Goal: Find specific page/section: Find specific page/section

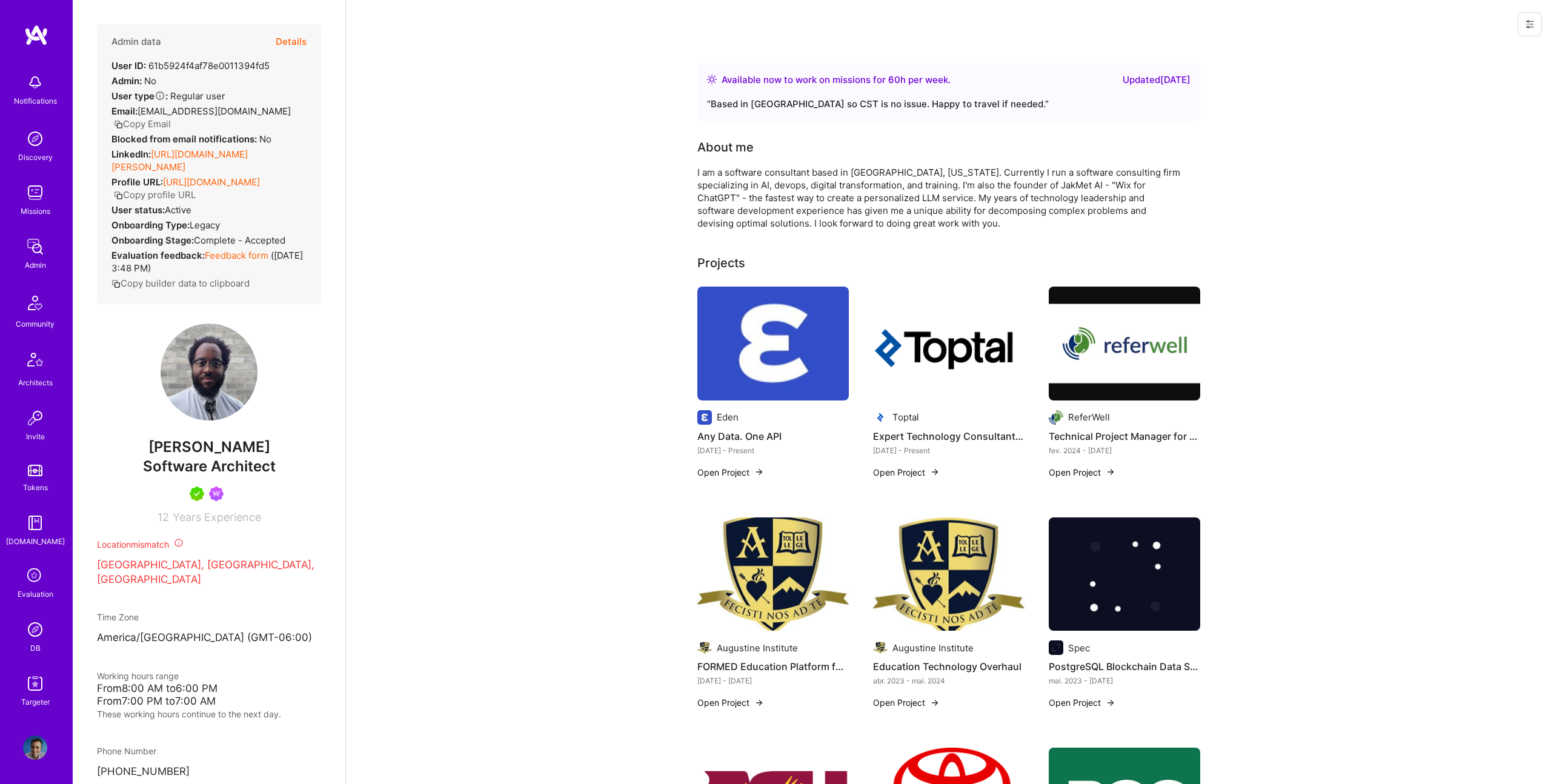
click at [290, 27] on button "Details" at bounding box center [291, 42] width 31 height 35
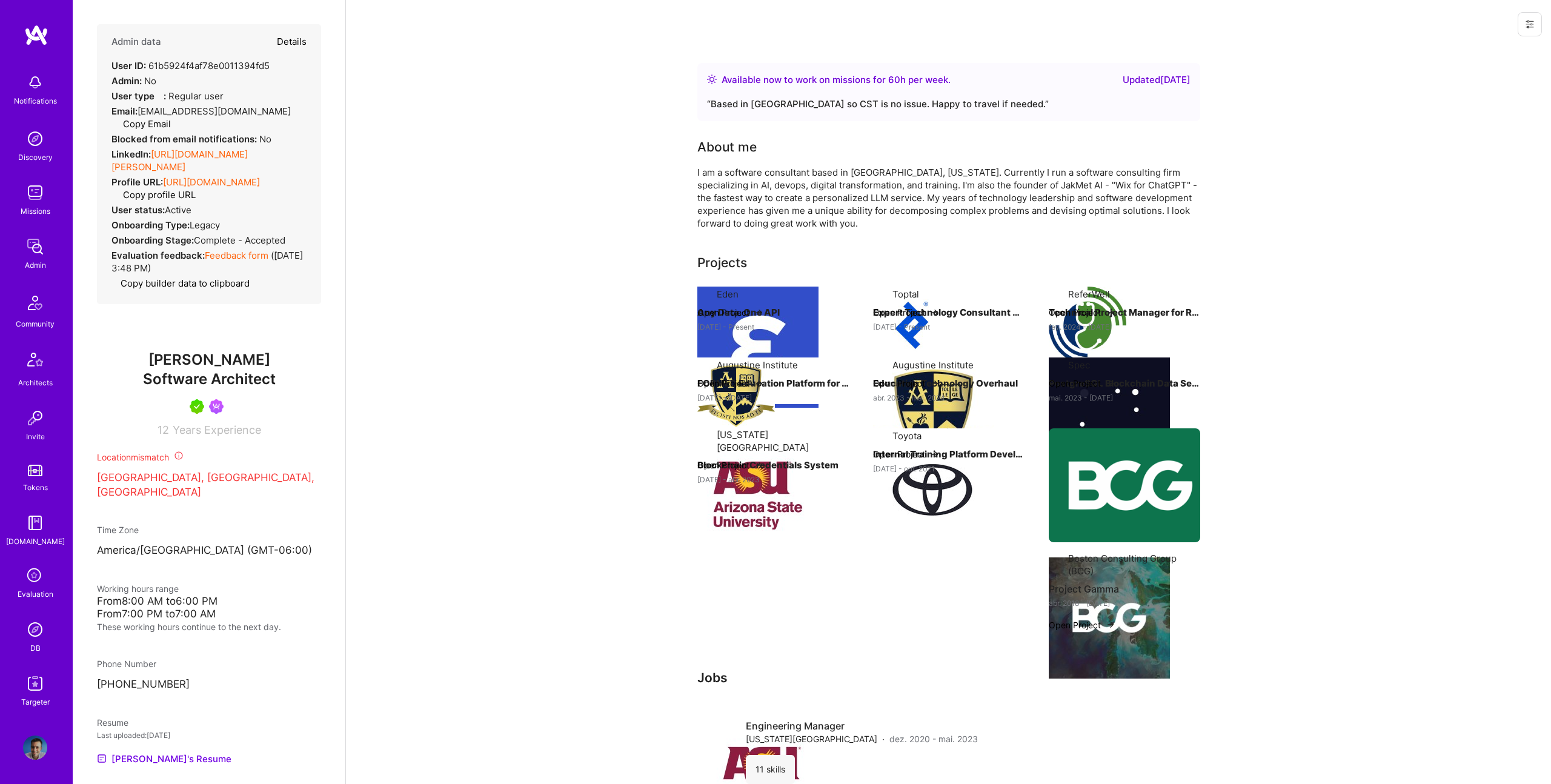
type textarea "x"
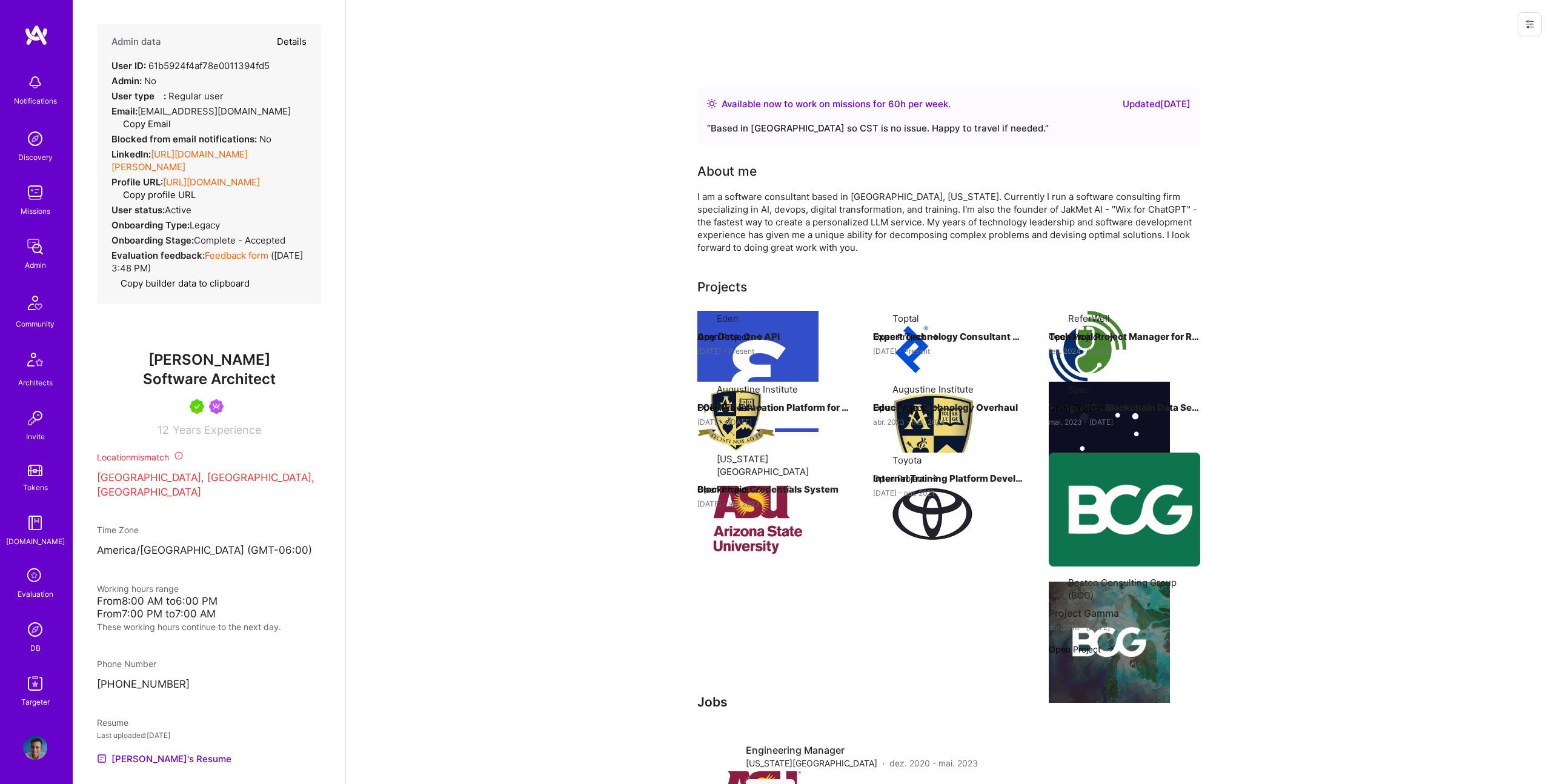
select select "5"
select select "4"
select select "7"
select select "US"
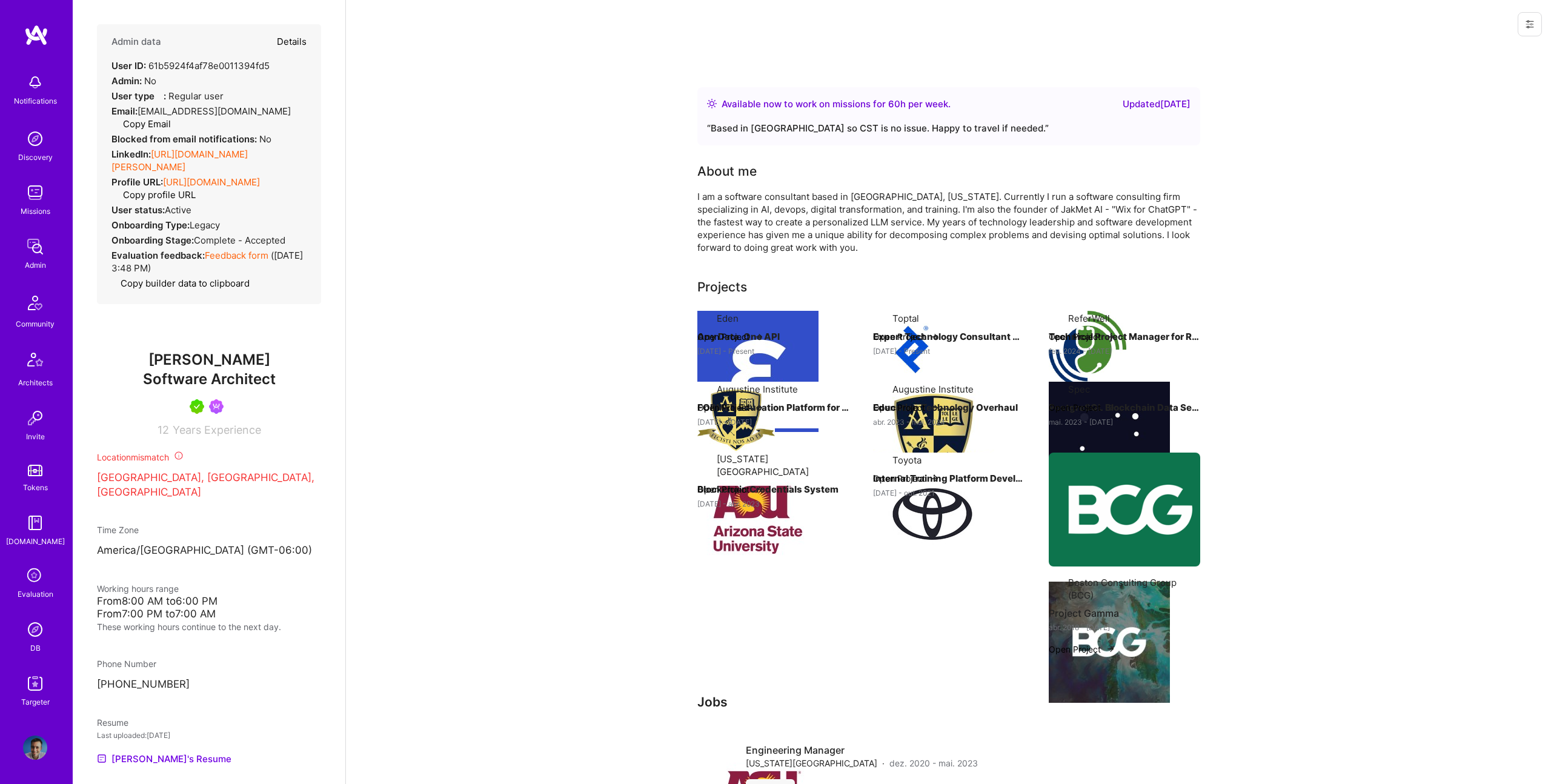
select select "Right Now"
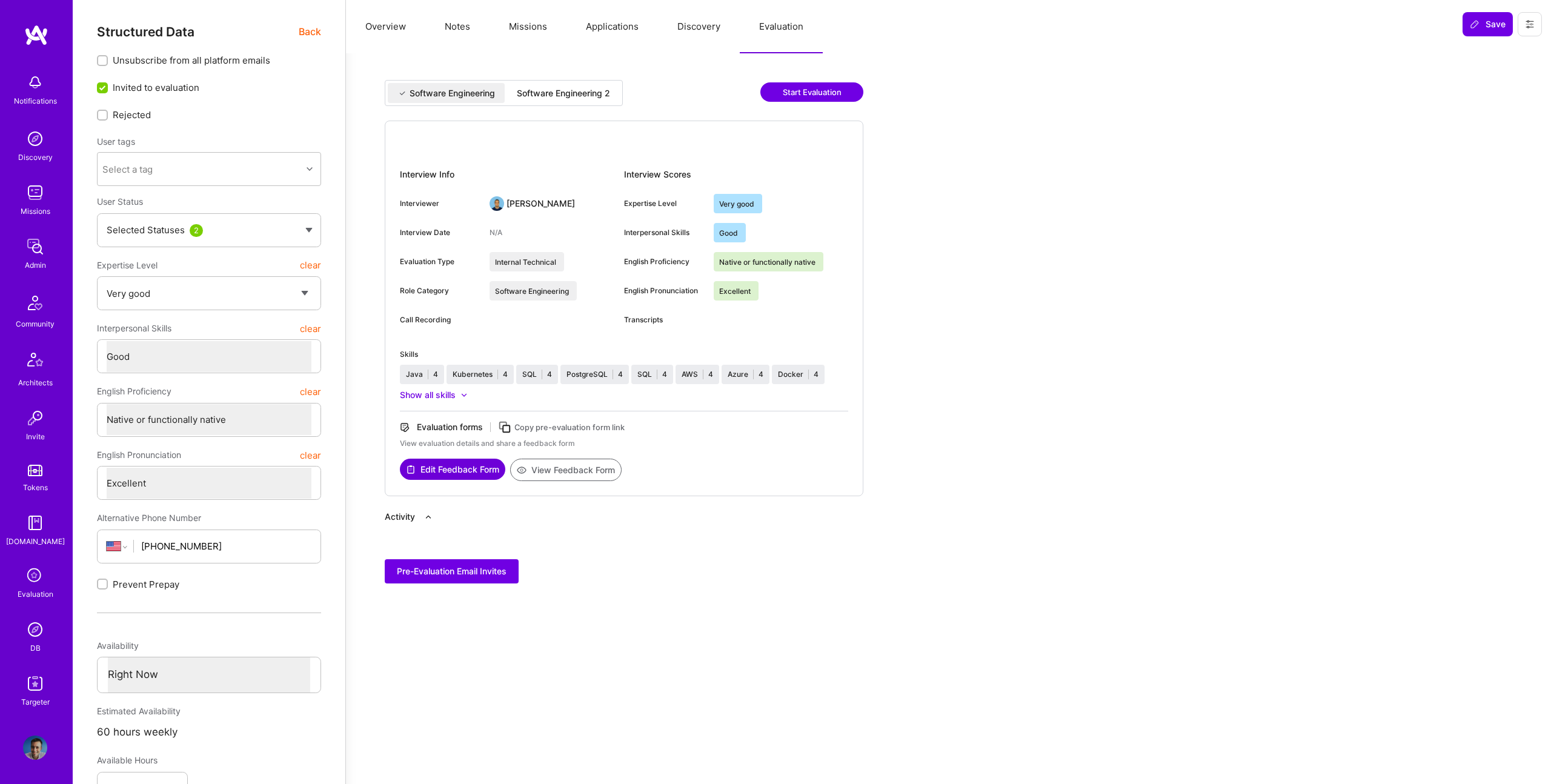
drag, startPoint x: 404, startPoint y: 29, endPoint x: 507, endPoint y: 33, distance: 103.1
click at [404, 29] on button "Overview" at bounding box center [385, 26] width 79 height 53
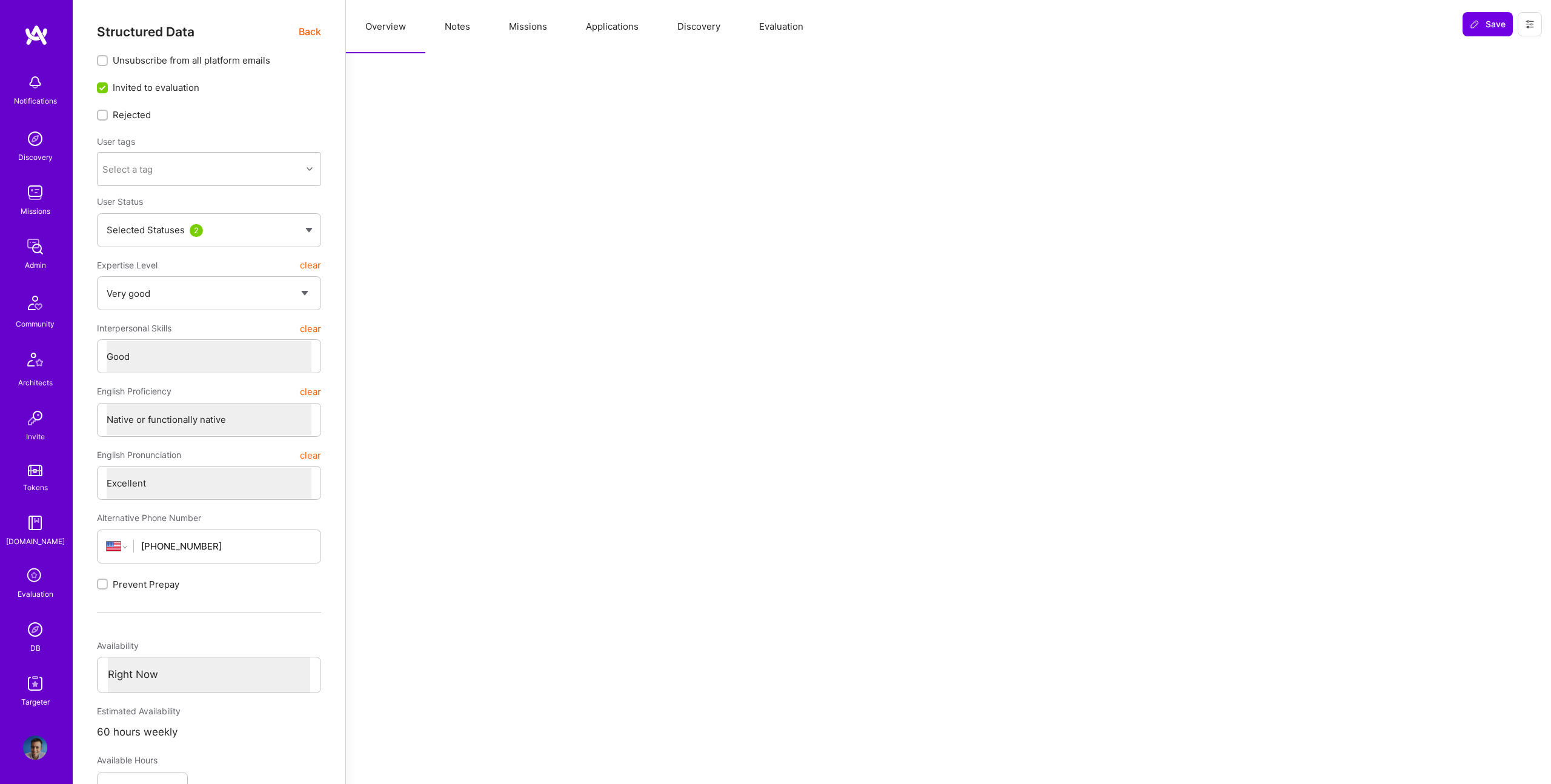
click at [651, 29] on button "Applications" at bounding box center [612, 26] width 91 height 53
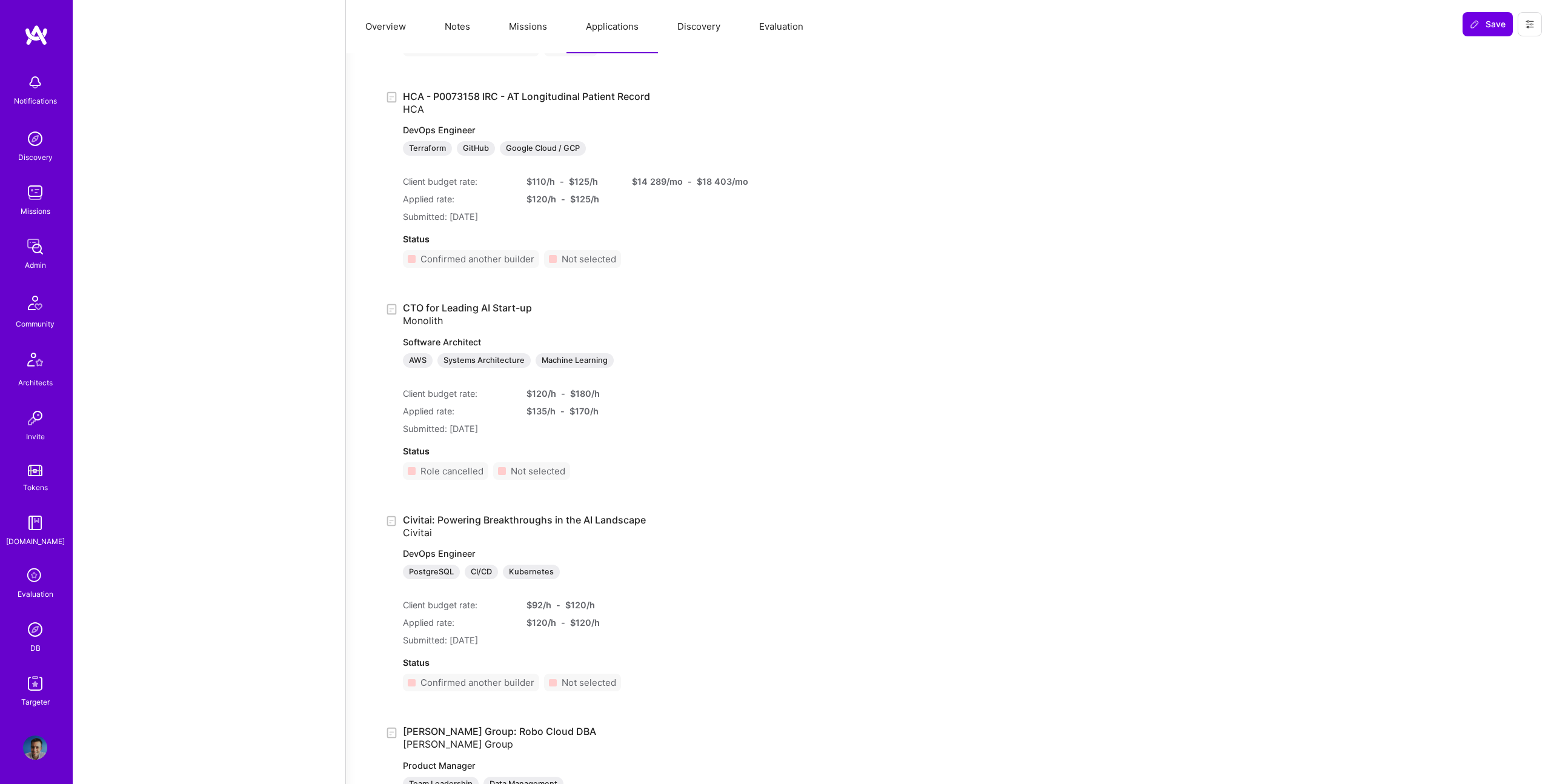
click at [543, 34] on button "Missions" at bounding box center [528, 26] width 77 height 53
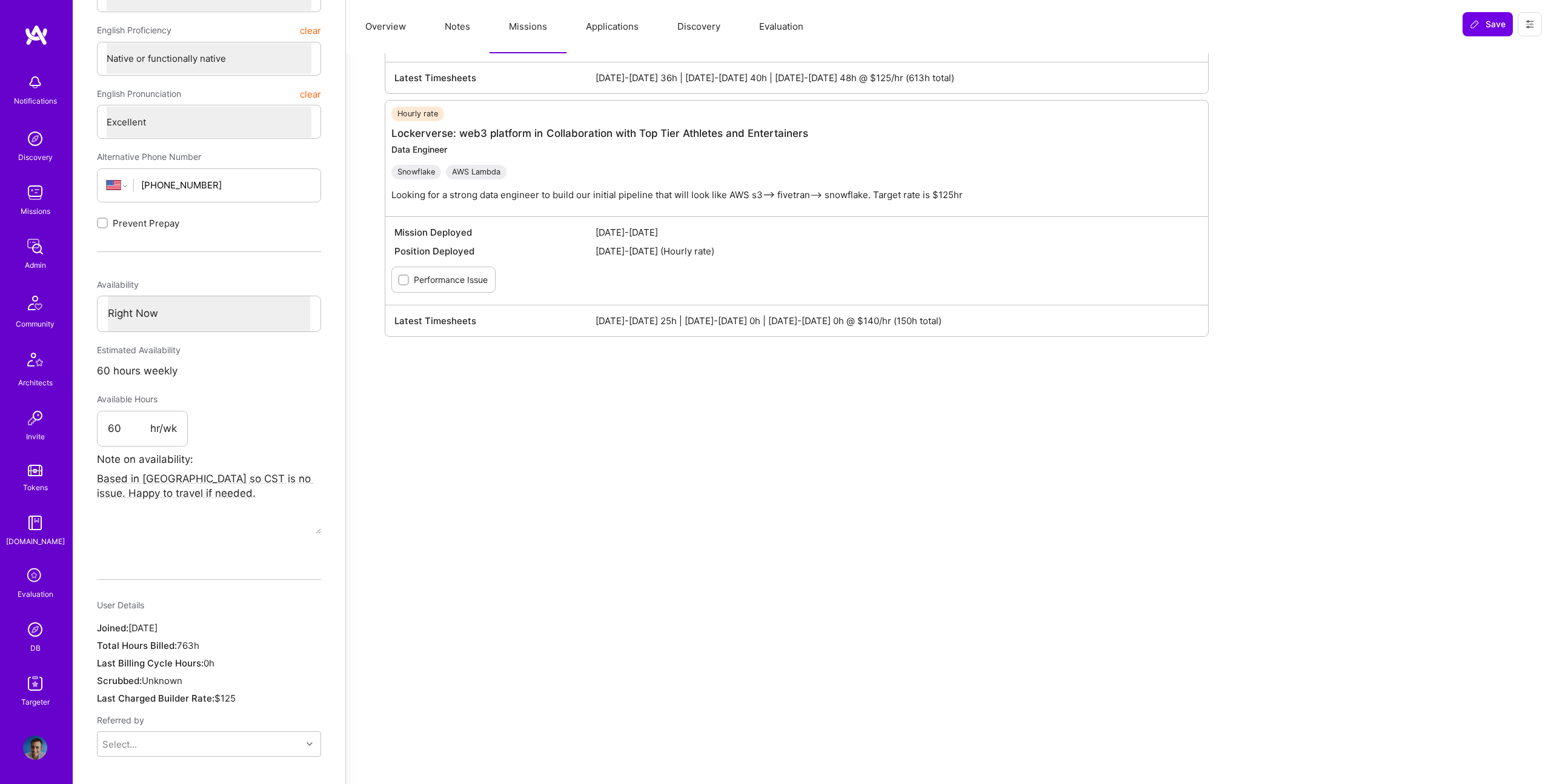
click at [459, 27] on button "Notes" at bounding box center [457, 26] width 64 height 53
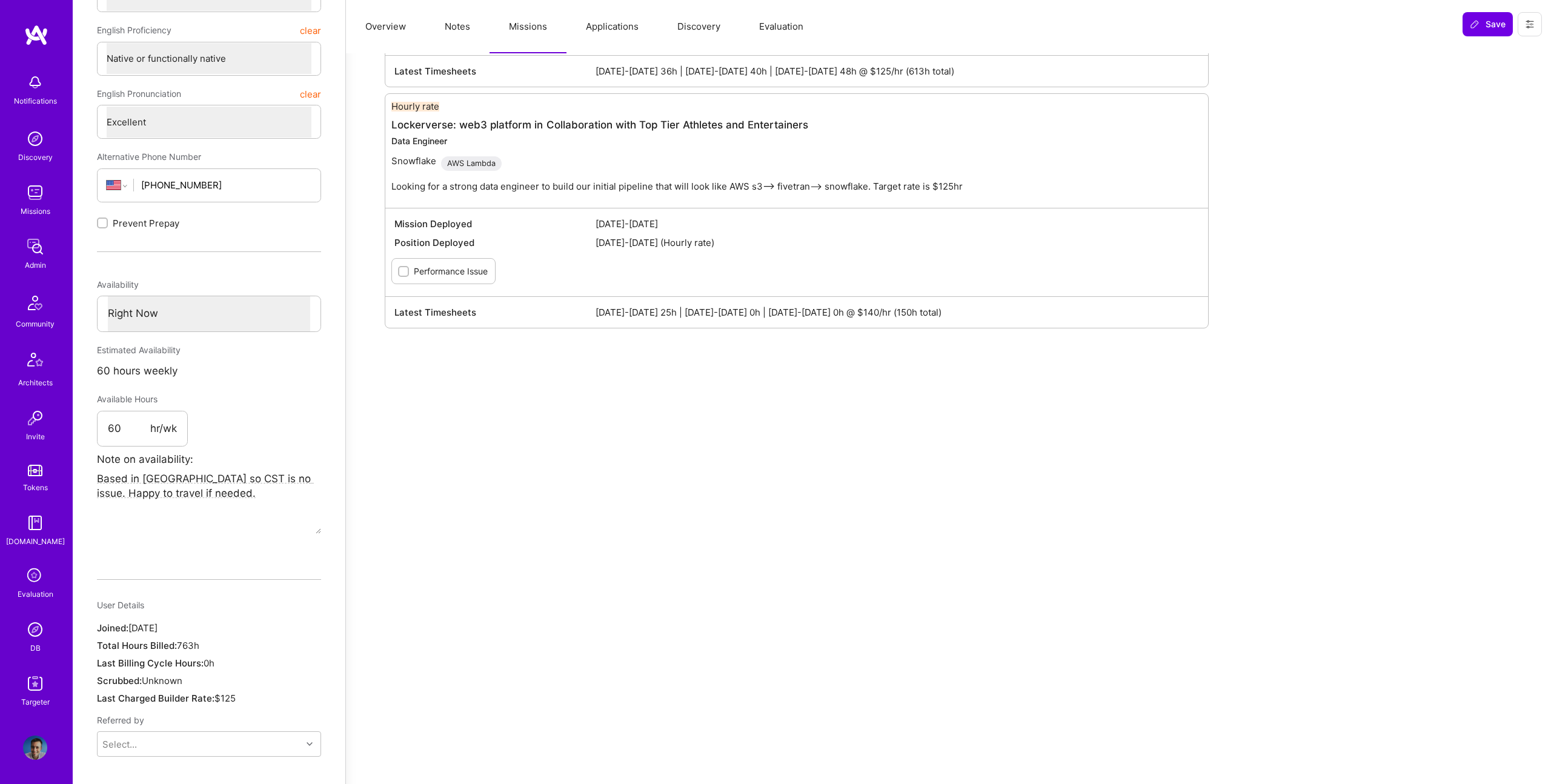
type textarea "x"
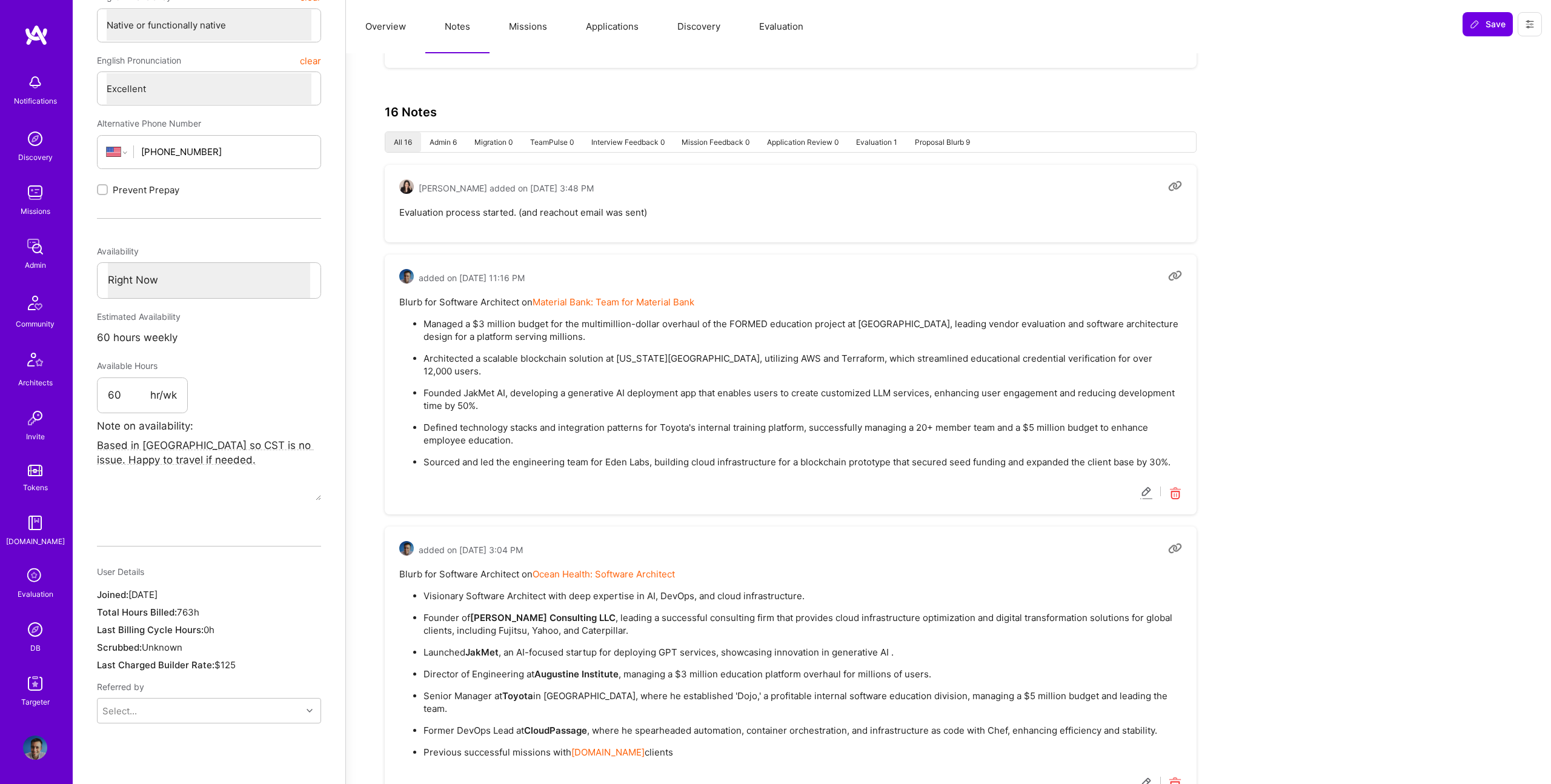
scroll to position [415, 0]
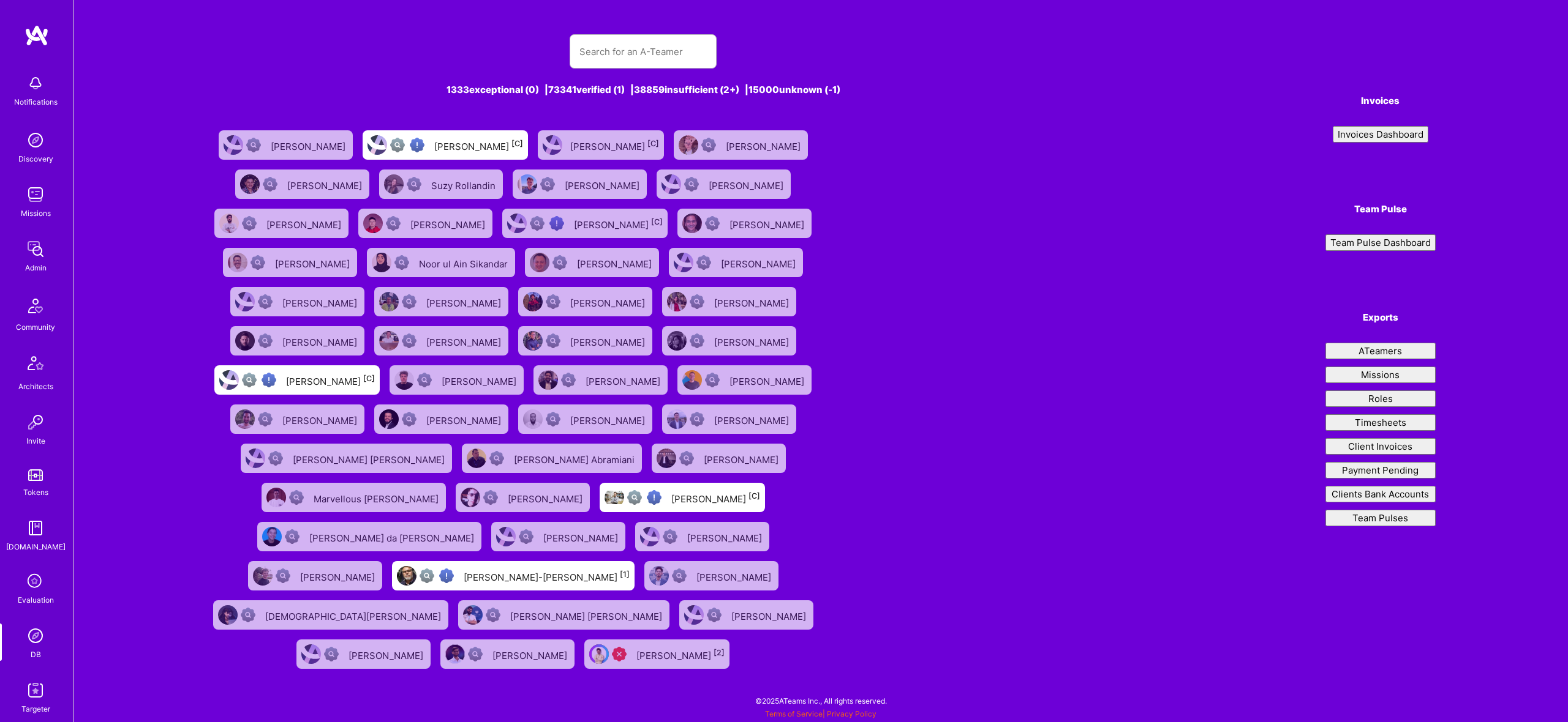
click at [627, 46] on input "text" at bounding box center [643, 52] width 128 height 31
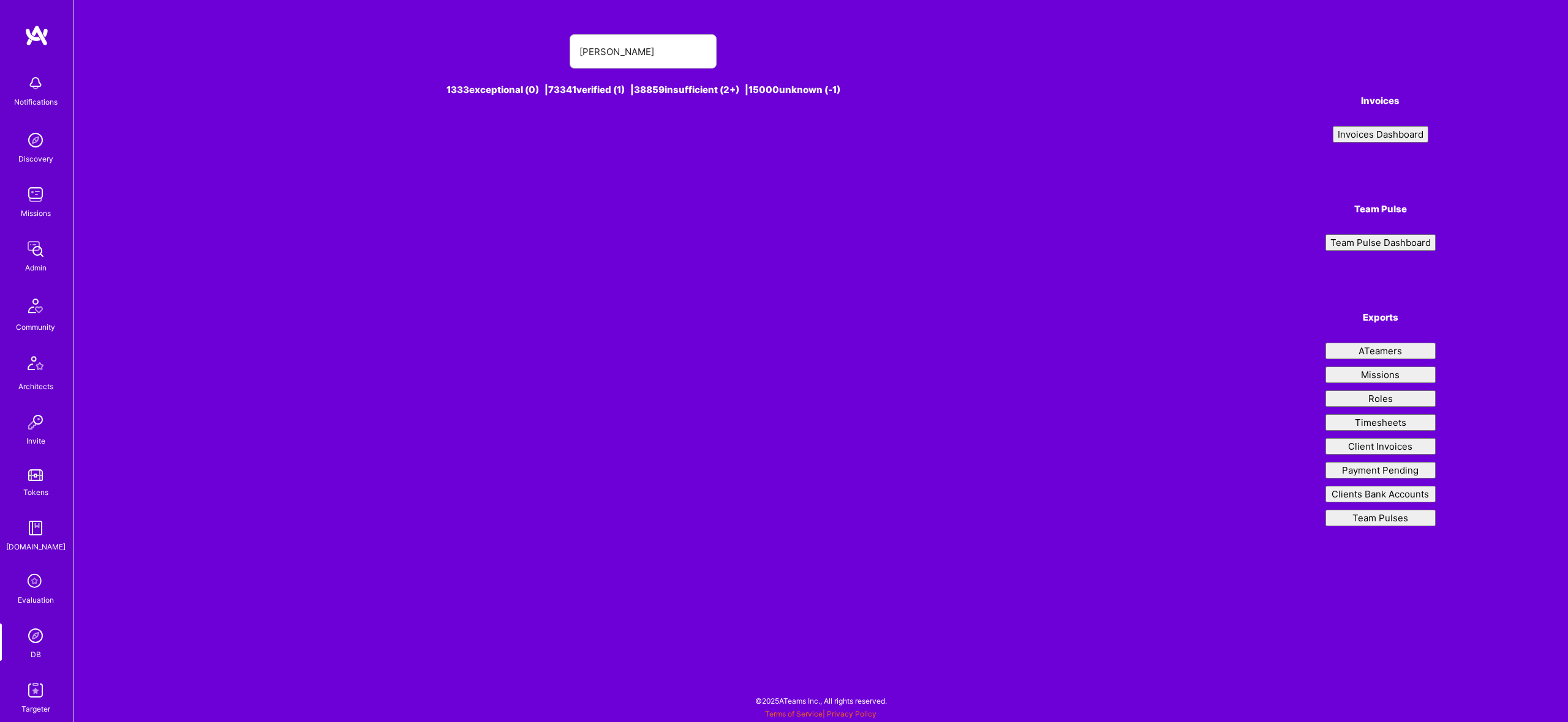
click at [604, 48] on input "rita santos silva" at bounding box center [643, 52] width 128 height 31
type input "rita silva"
click at [533, 140] on div "Rita Silva [1]" at bounding box center [536, 145] width 87 height 16
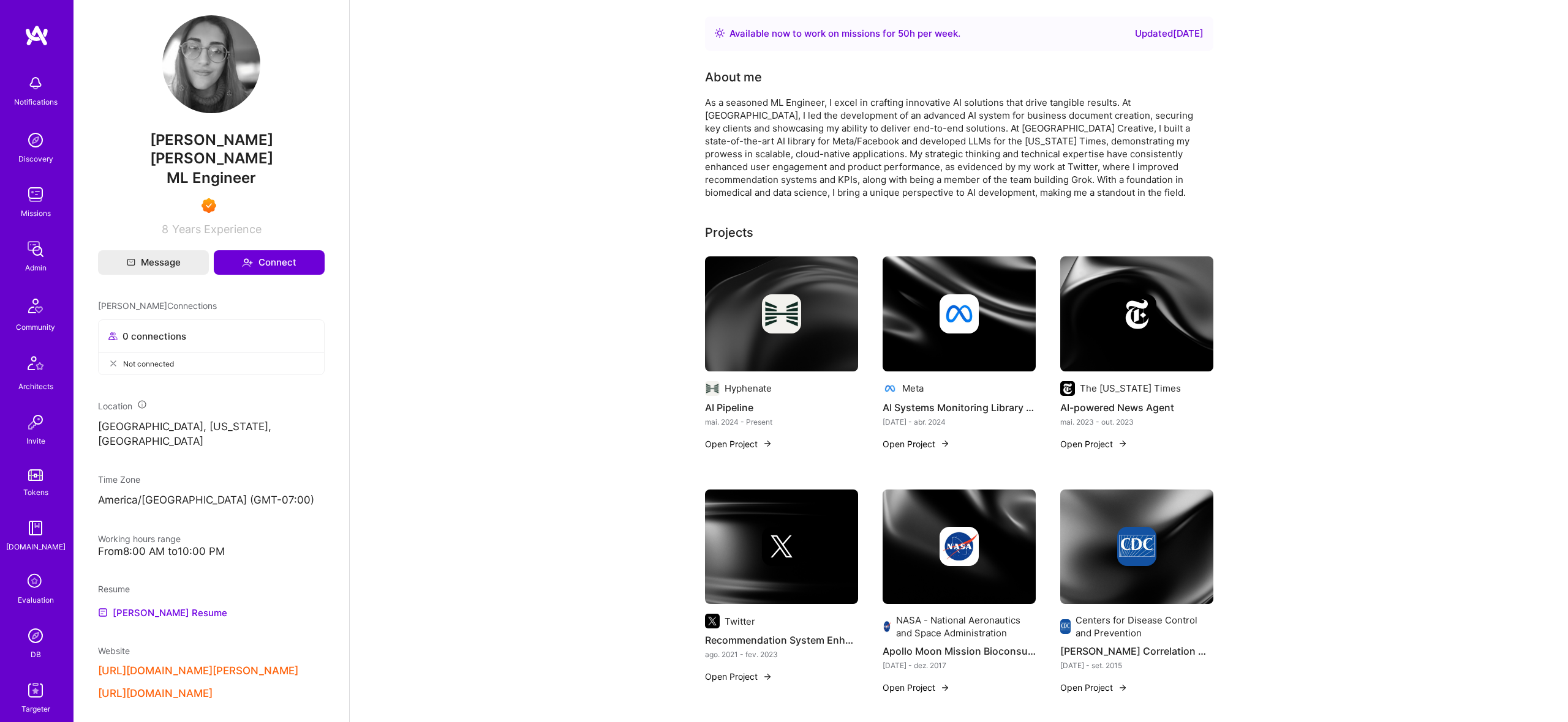
scroll to position [46, 0]
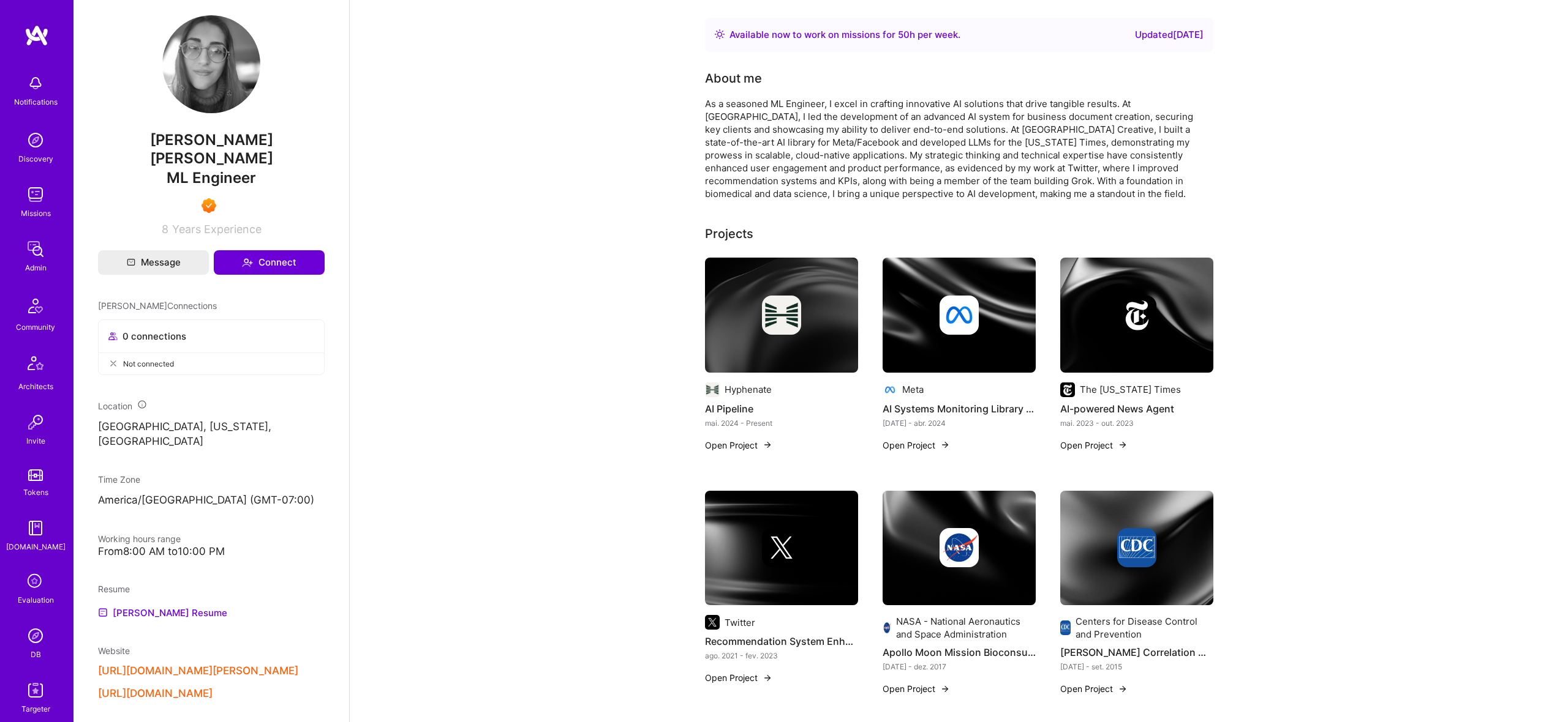
click at [928, 319] on div at bounding box center [959, 315] width 153 height 39
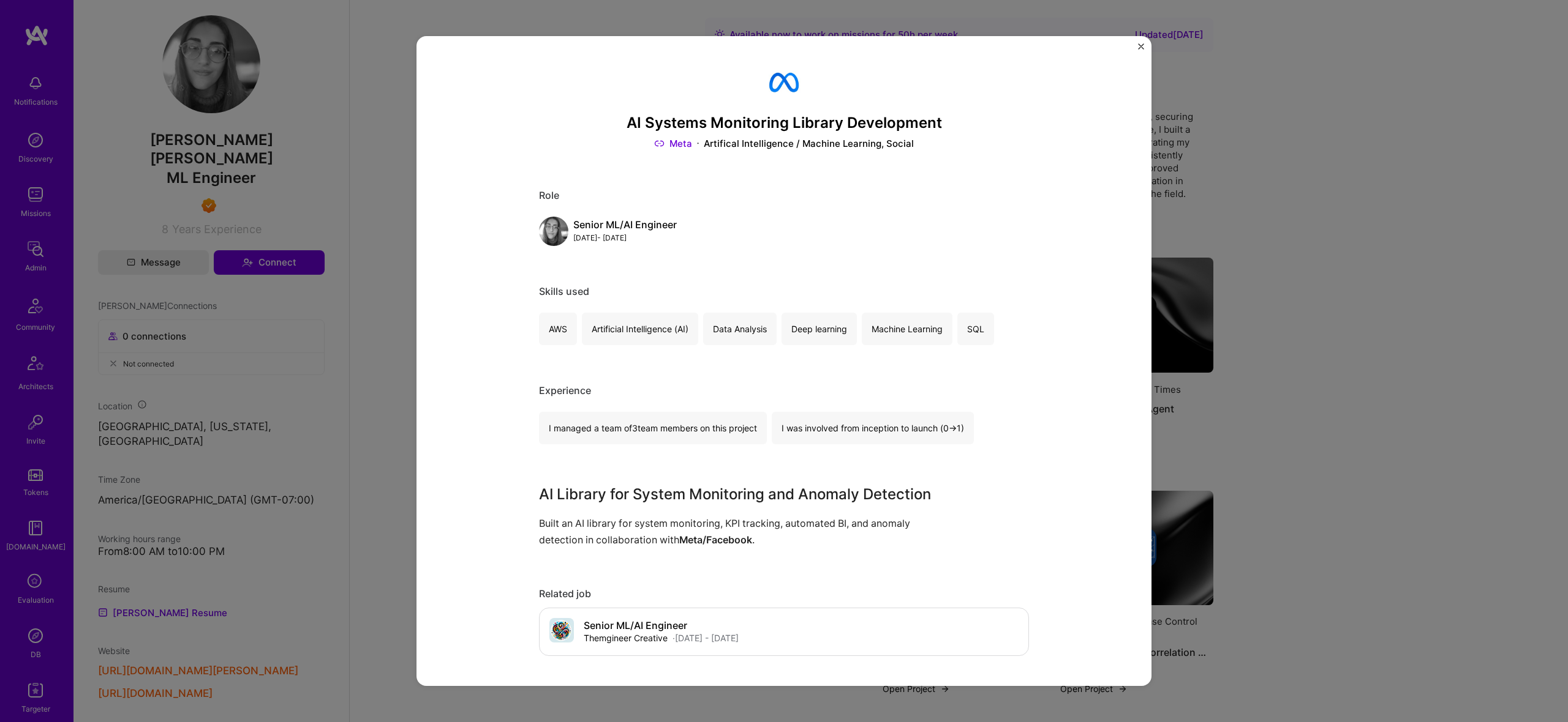
click at [1435, 249] on div "AI Systems Monitoring Library Development Meta Artifical Intelligence / Machine…" at bounding box center [784, 361] width 1568 height 722
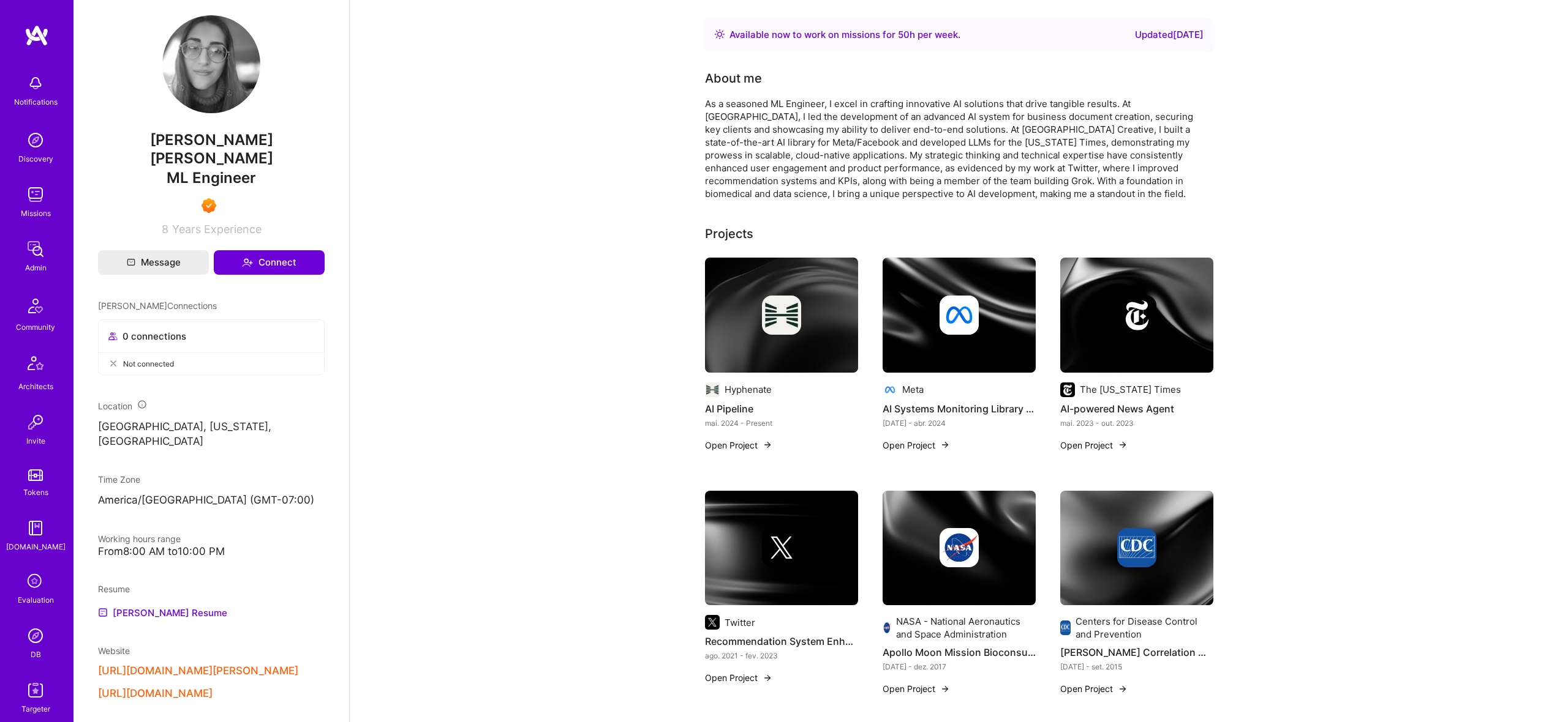
click at [812, 533] on div at bounding box center [782, 548] width 153 height 39
click at [761, 285] on img at bounding box center [782, 315] width 153 height 115
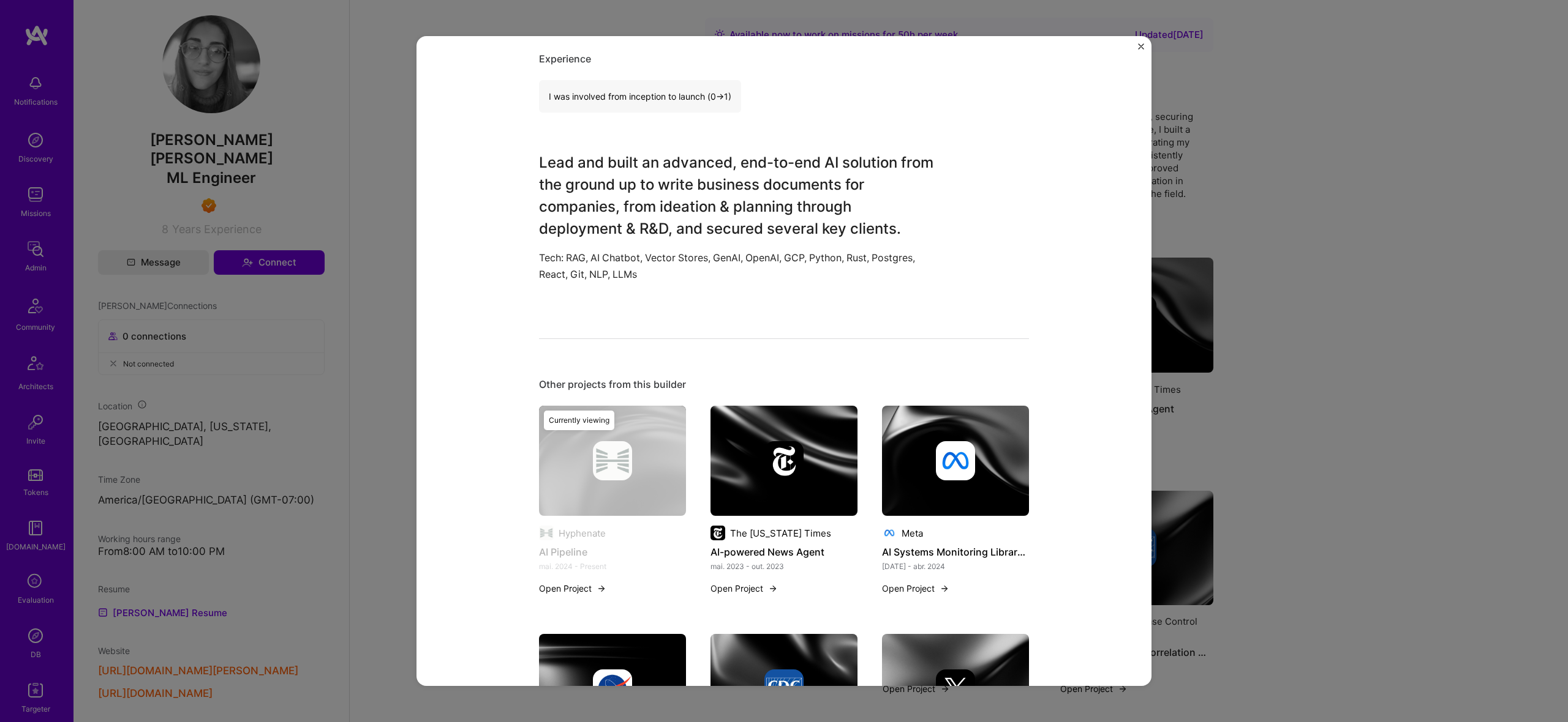
scroll to position [373, 0]
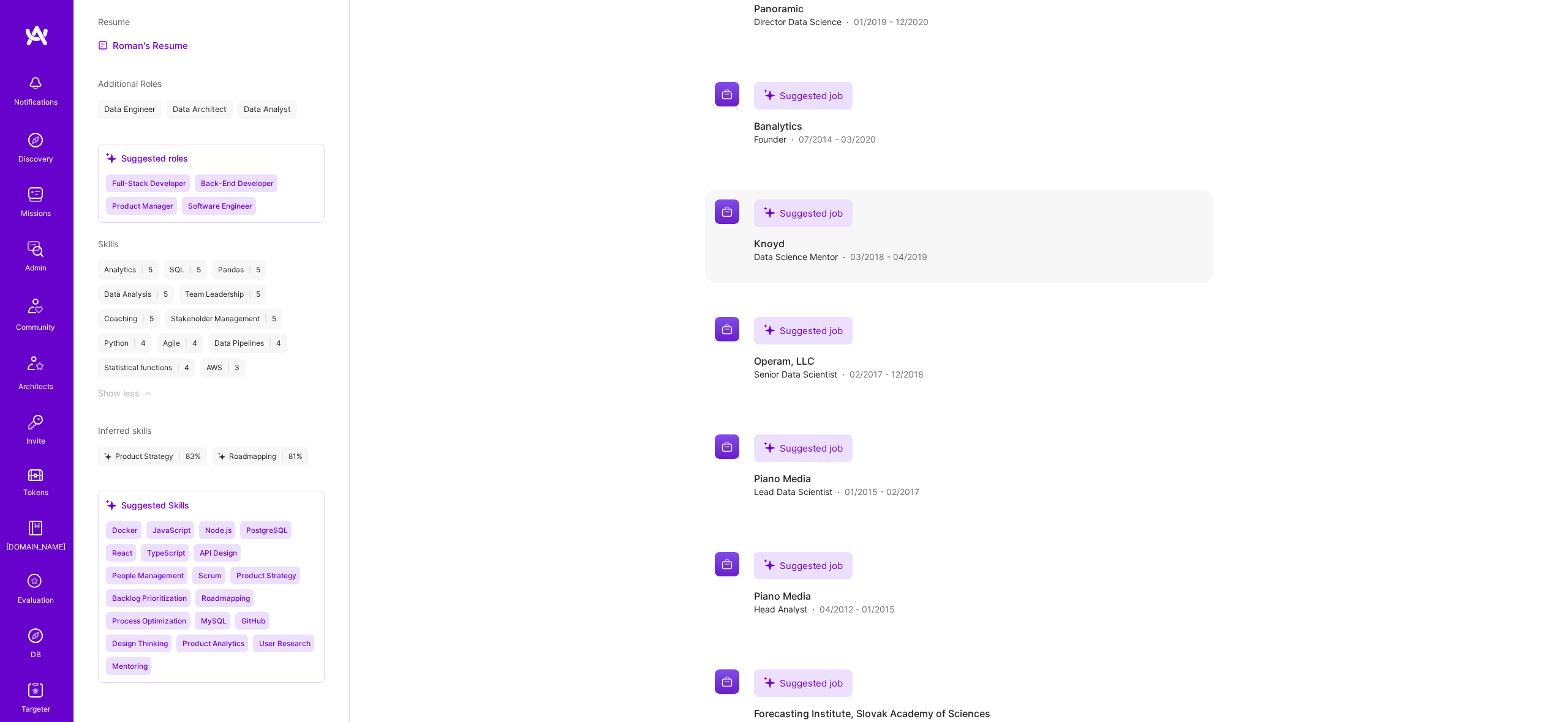
scroll to position [476, 0]
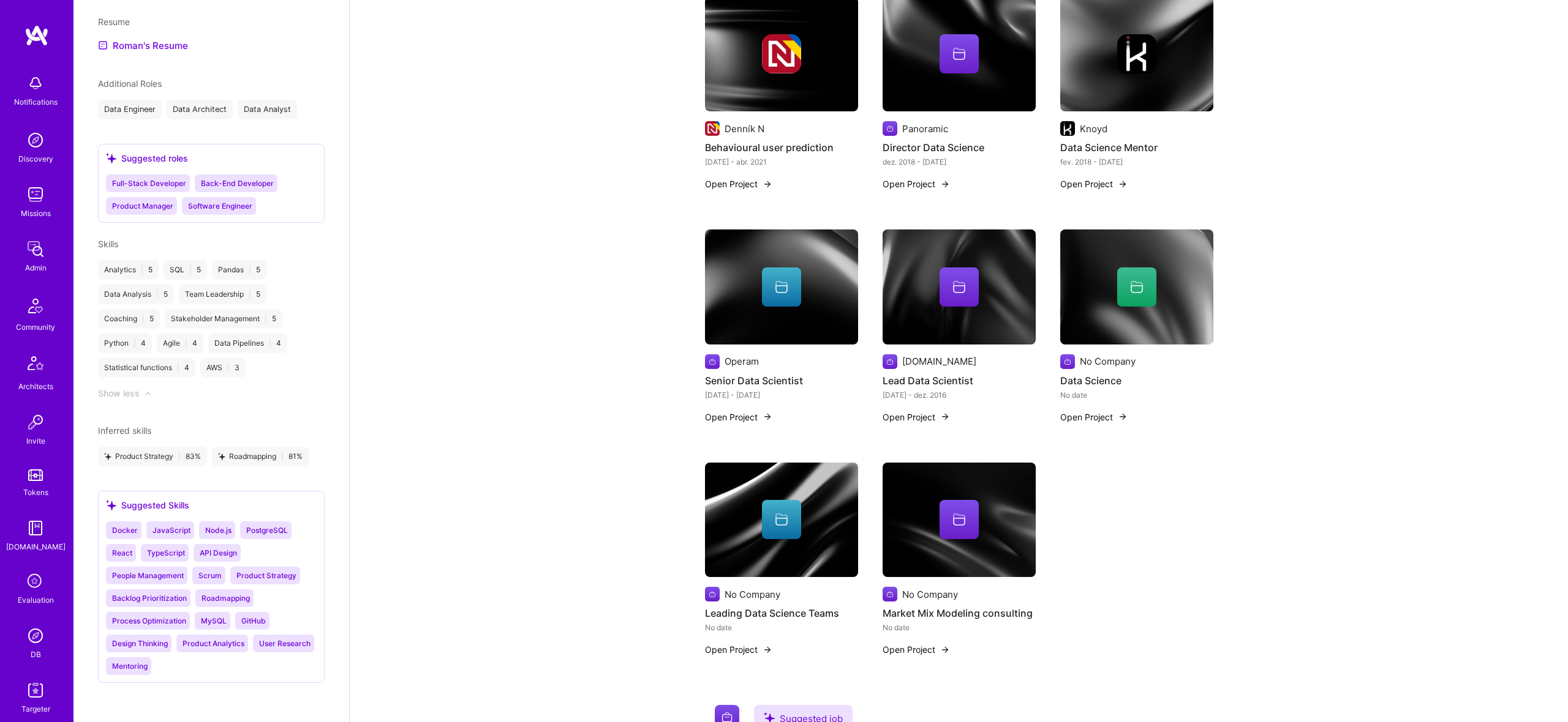
click at [821, 266] on img at bounding box center [782, 287] width 153 height 115
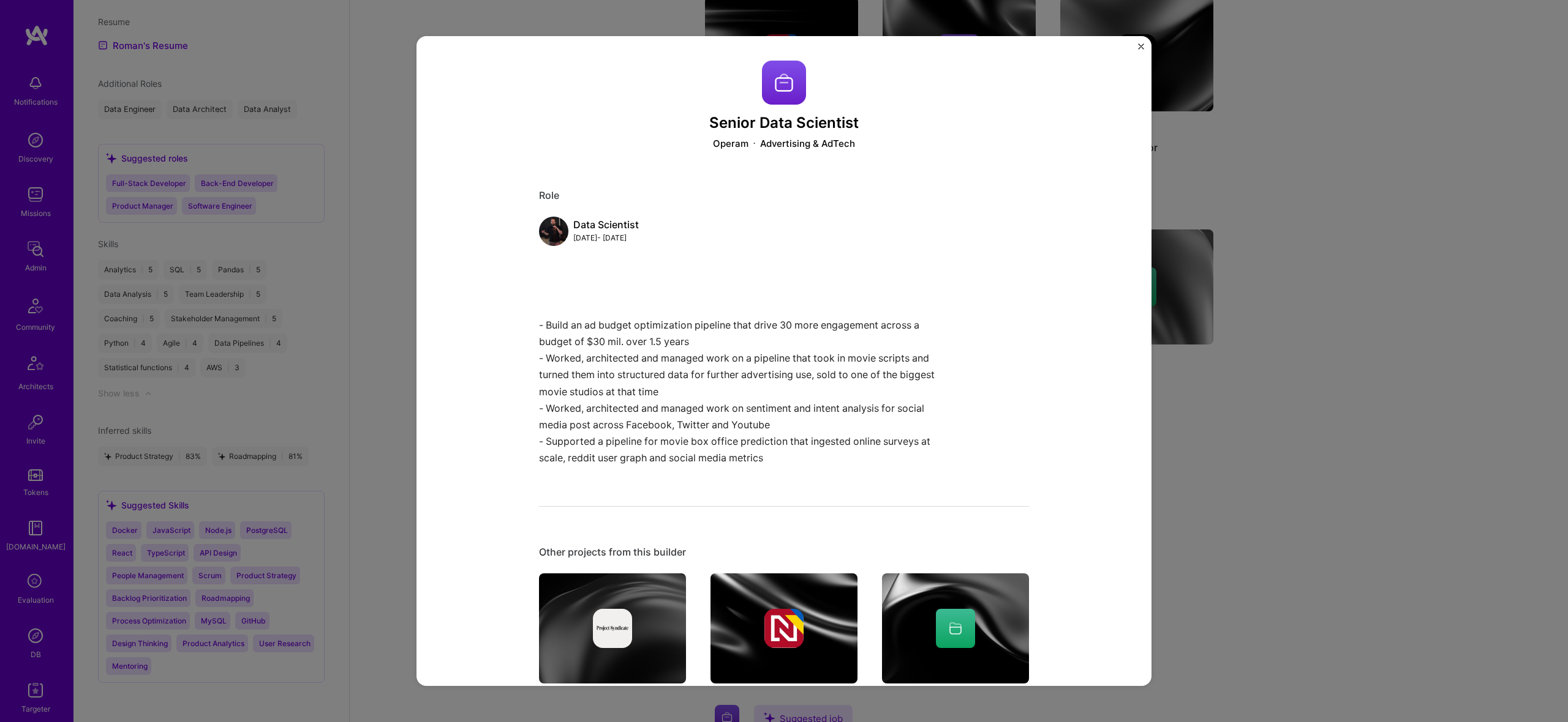
click at [790, 389] on p "- Build an ad budget optimization pipeline that drive 30 more engagement across…" at bounding box center [738, 392] width 398 height 150
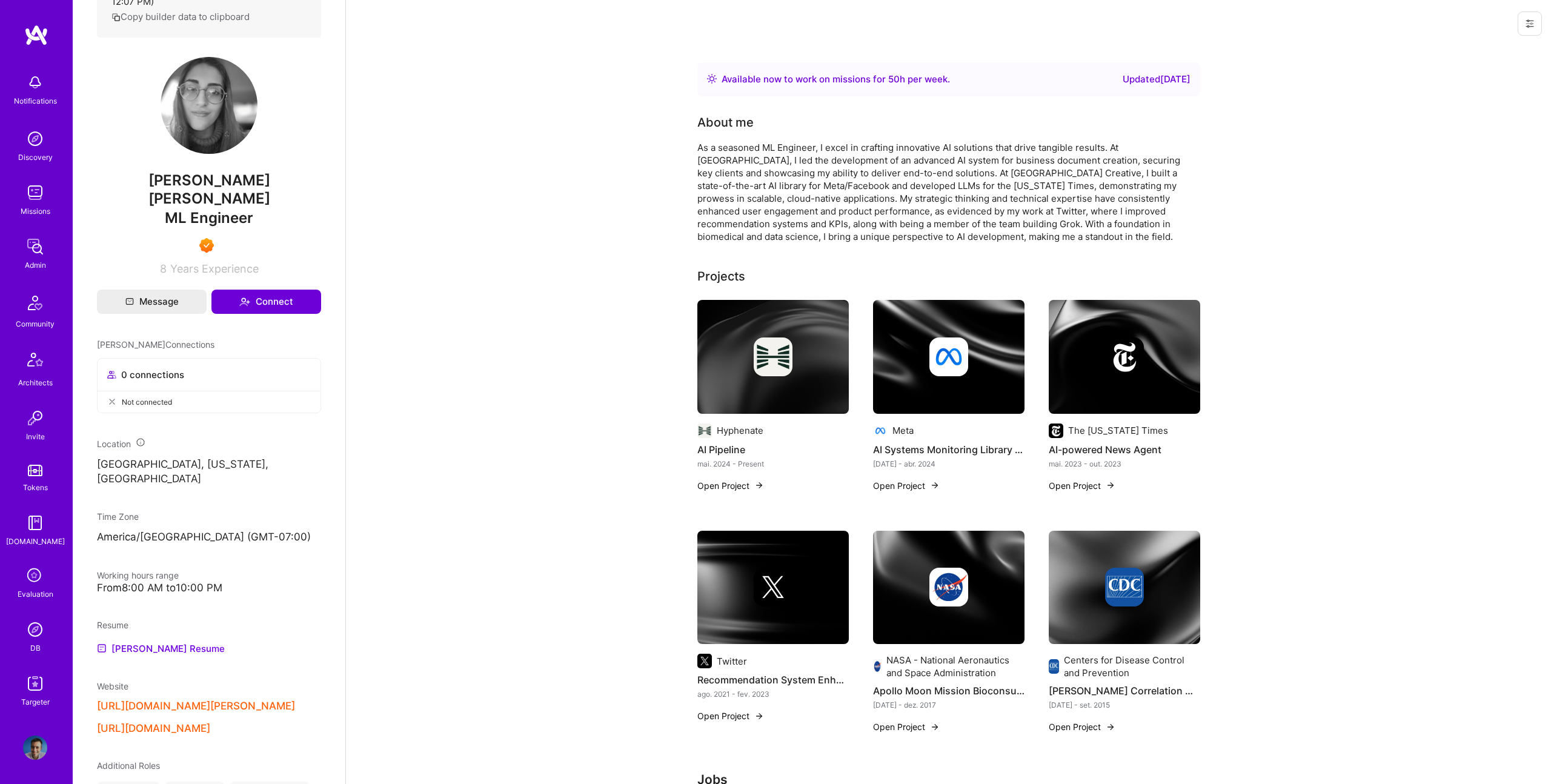
scroll to position [368, 0]
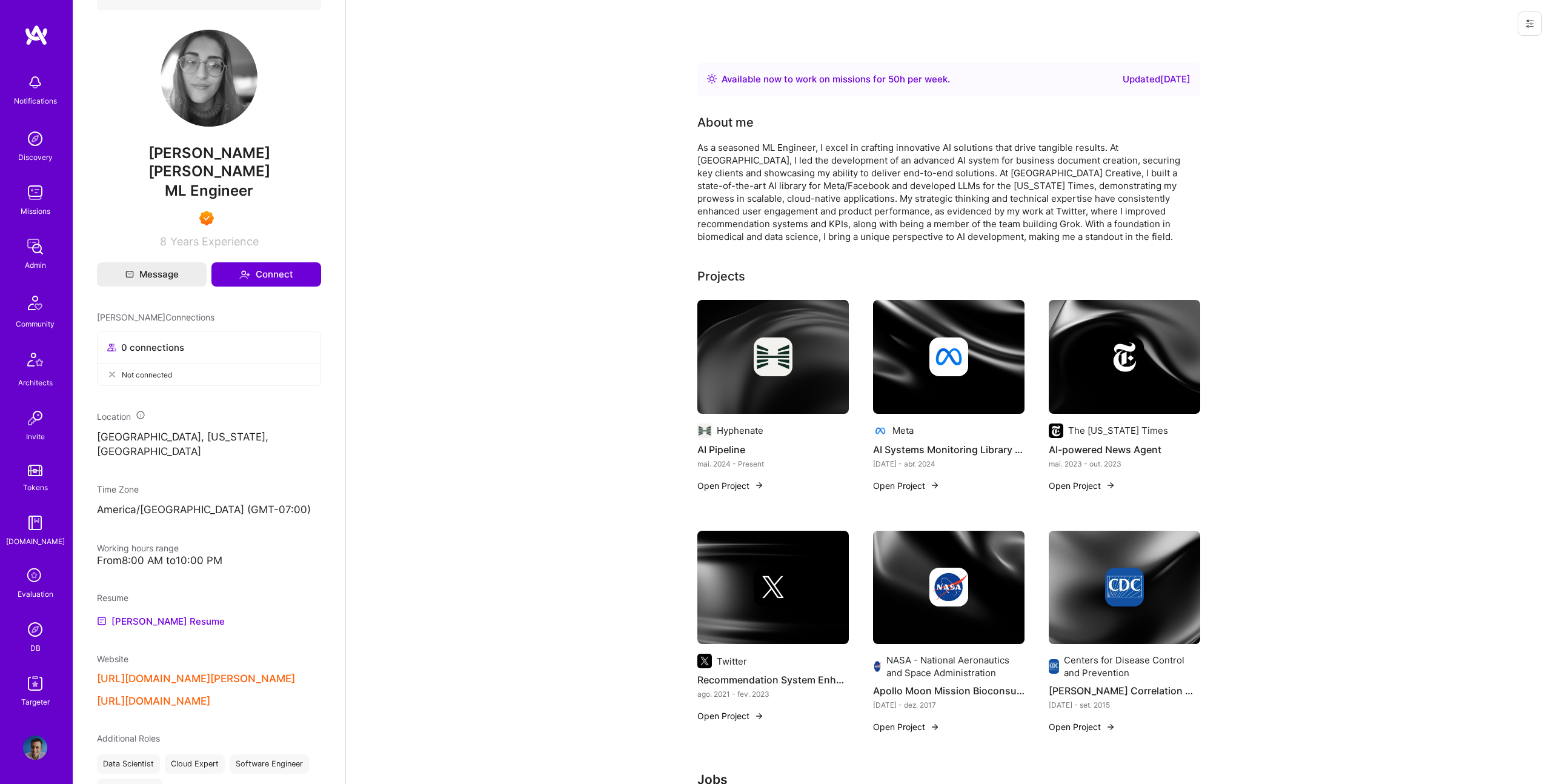
click at [161, 591] on div "Resume Luna's Resume" at bounding box center [209, 610] width 224 height 37
click at [162, 614] on link "Luna's Resume" at bounding box center [161, 621] width 128 height 15
click at [977, 328] on img at bounding box center [949, 357] width 151 height 114
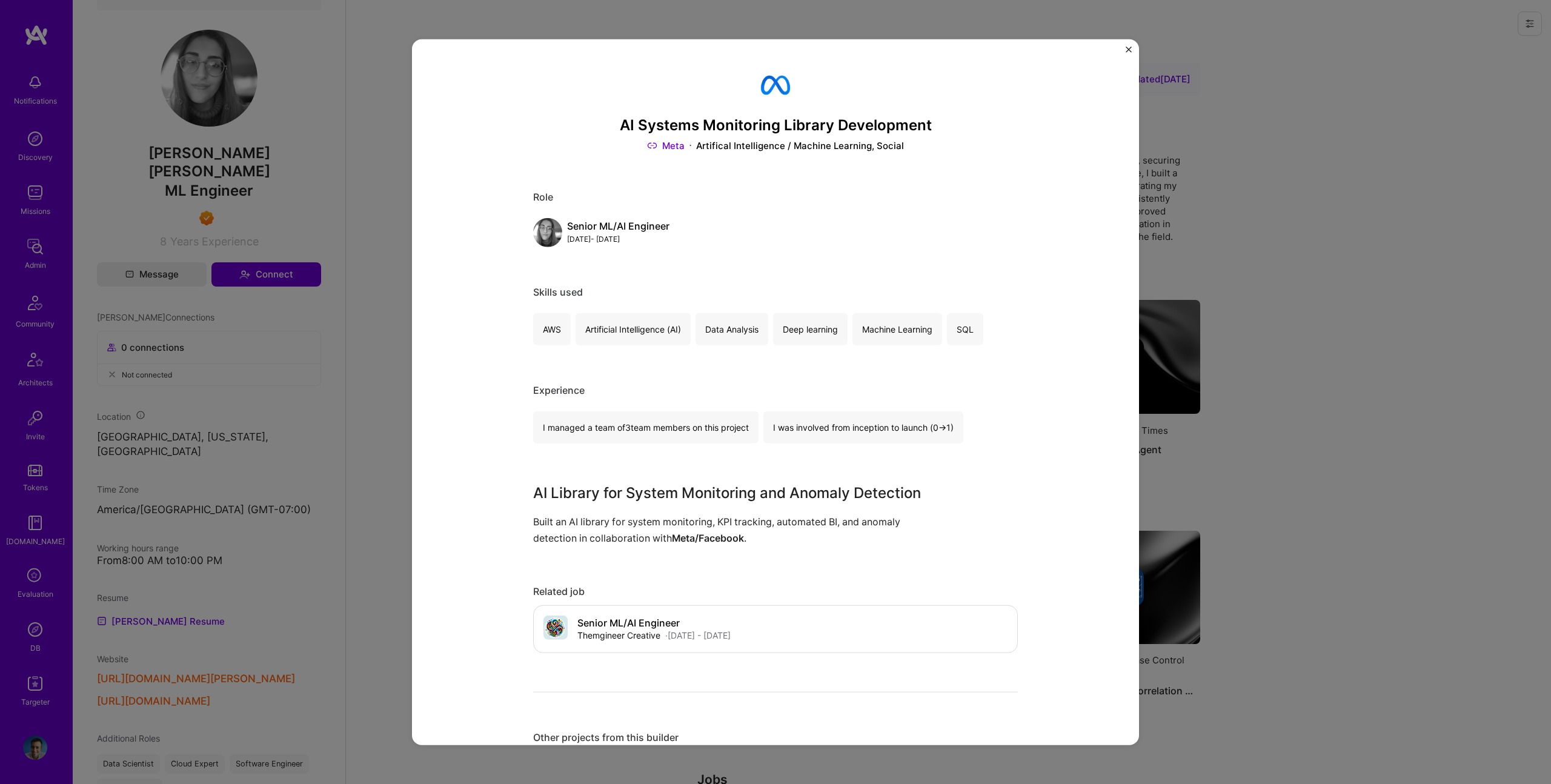
click at [1207, 249] on div "AI Systems Monitoring Library Development Meta Artifical Intelligence / Machine…" at bounding box center [776, 392] width 1551 height 784
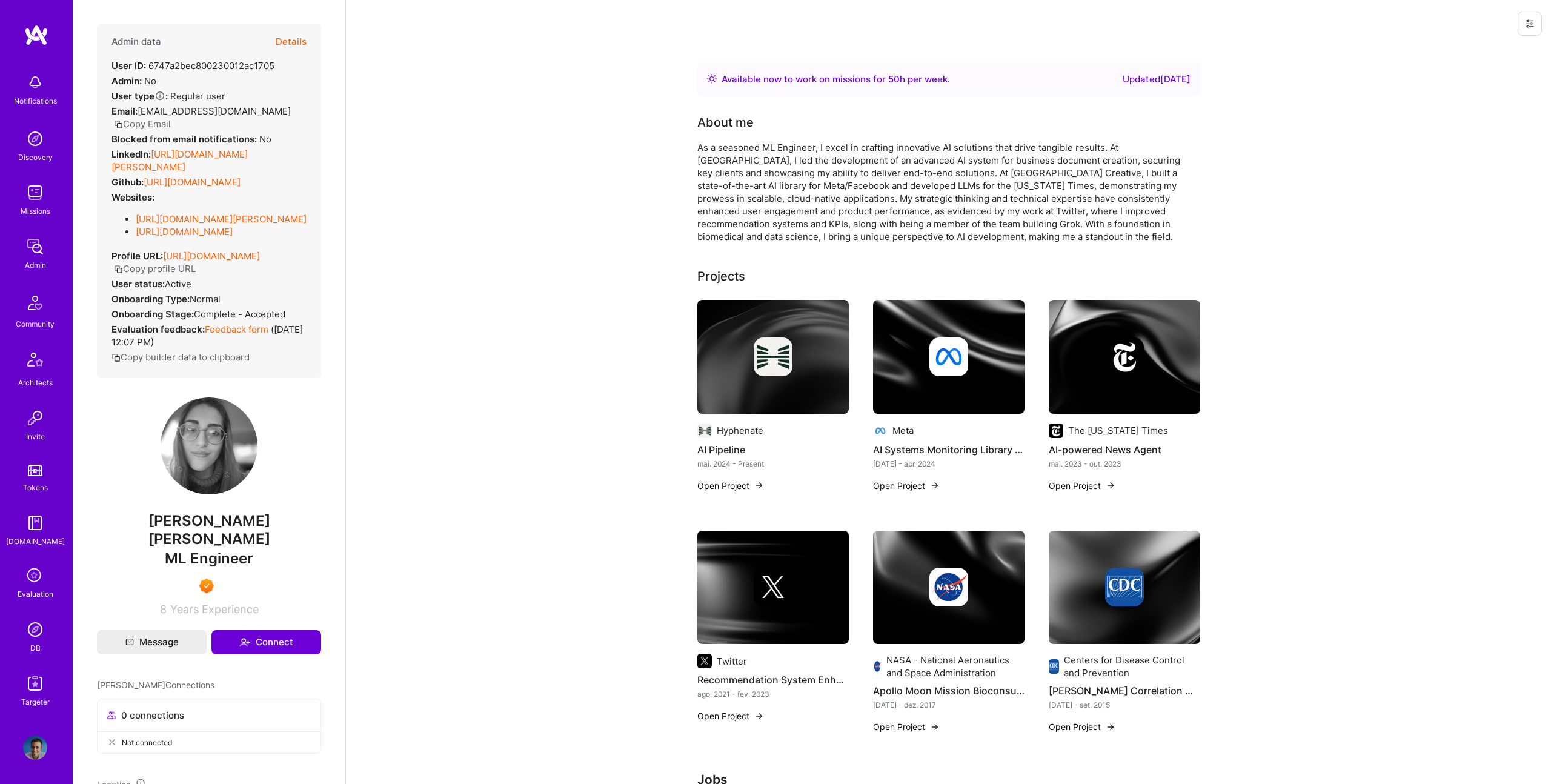
click at [248, 148] on link "[URL][DOMAIN_NAME][PERSON_NAME]" at bounding box center [180, 160] width 137 height 24
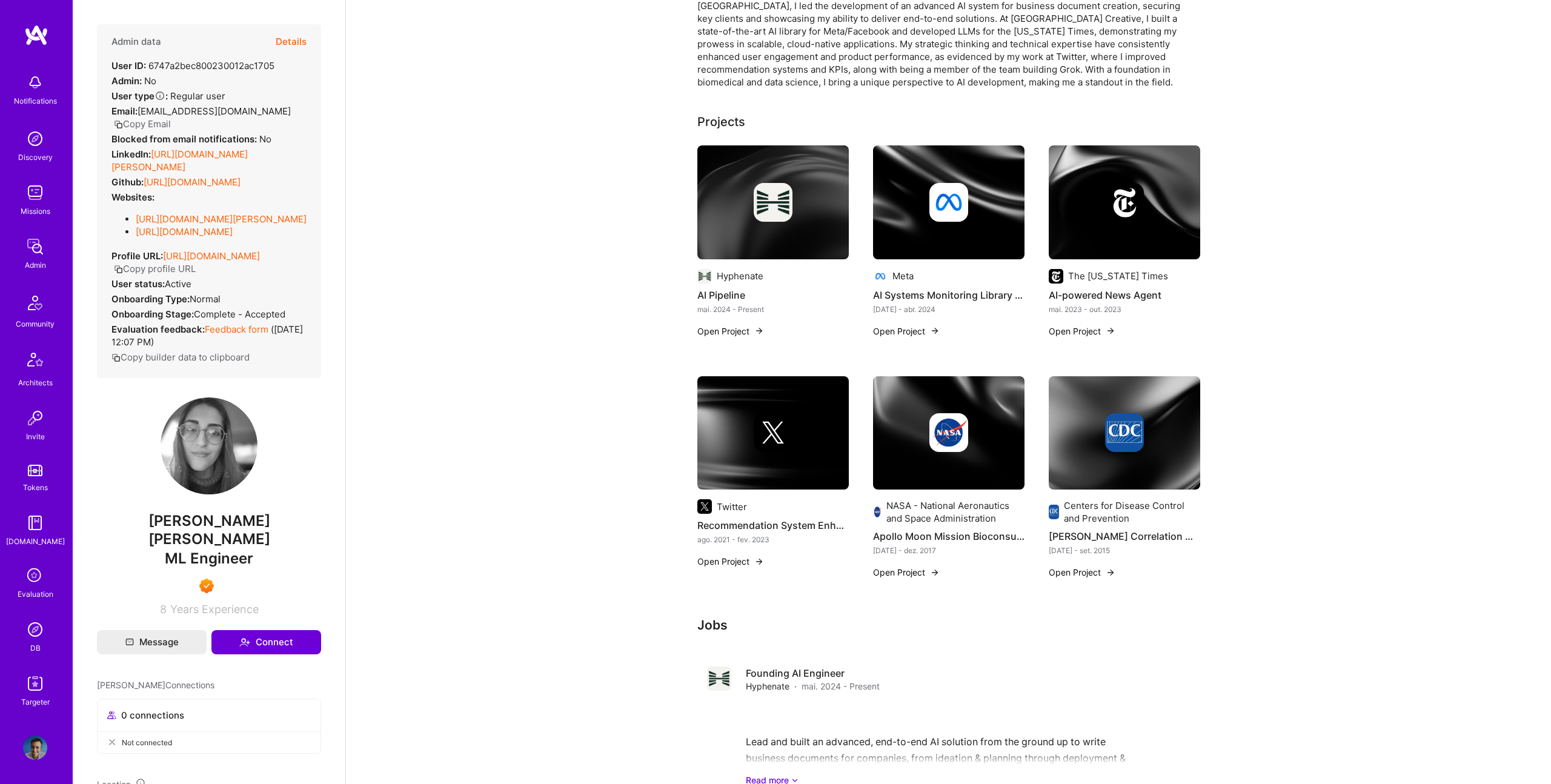
scroll to position [166, 0]
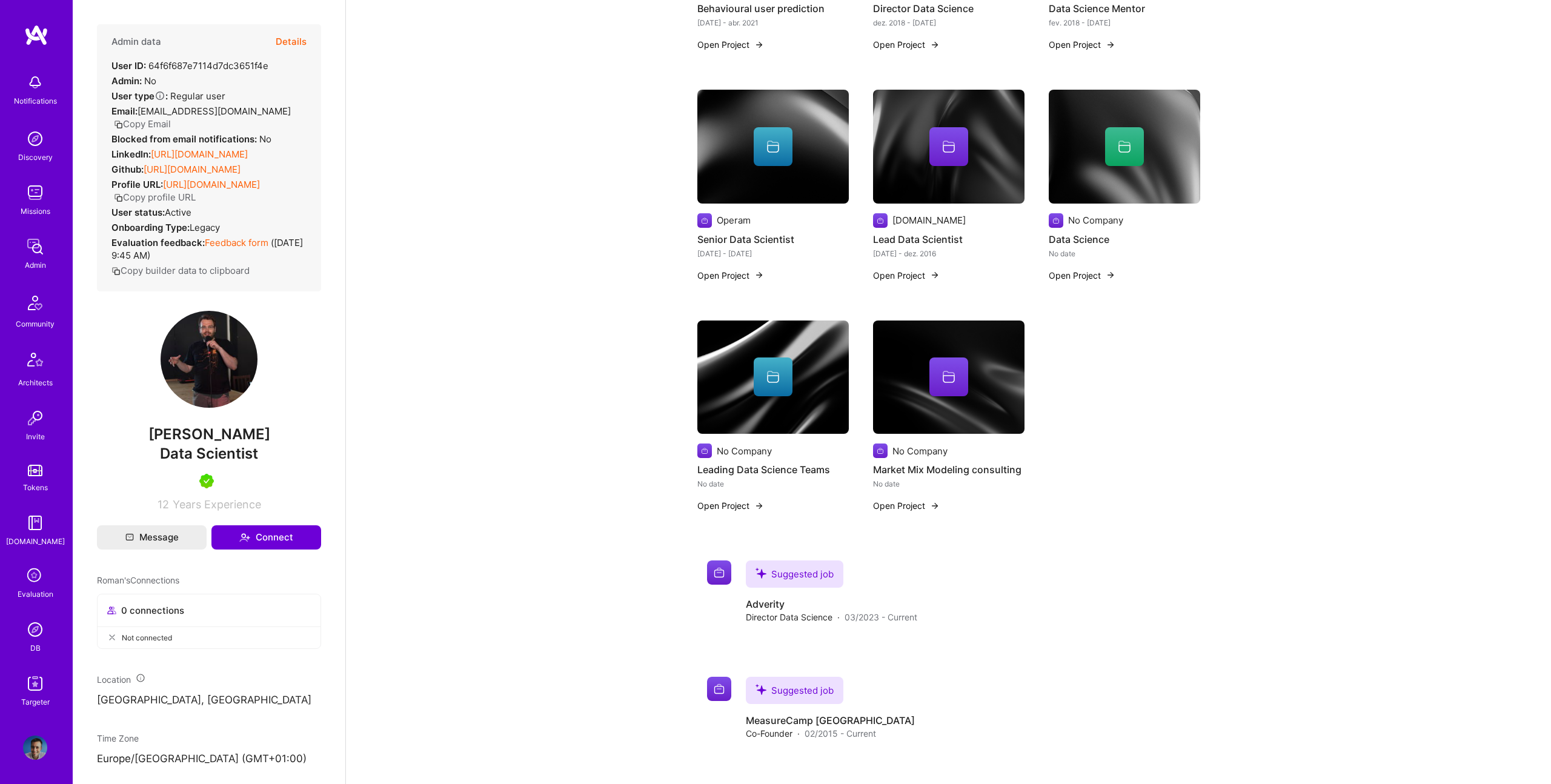
scroll to position [600, 0]
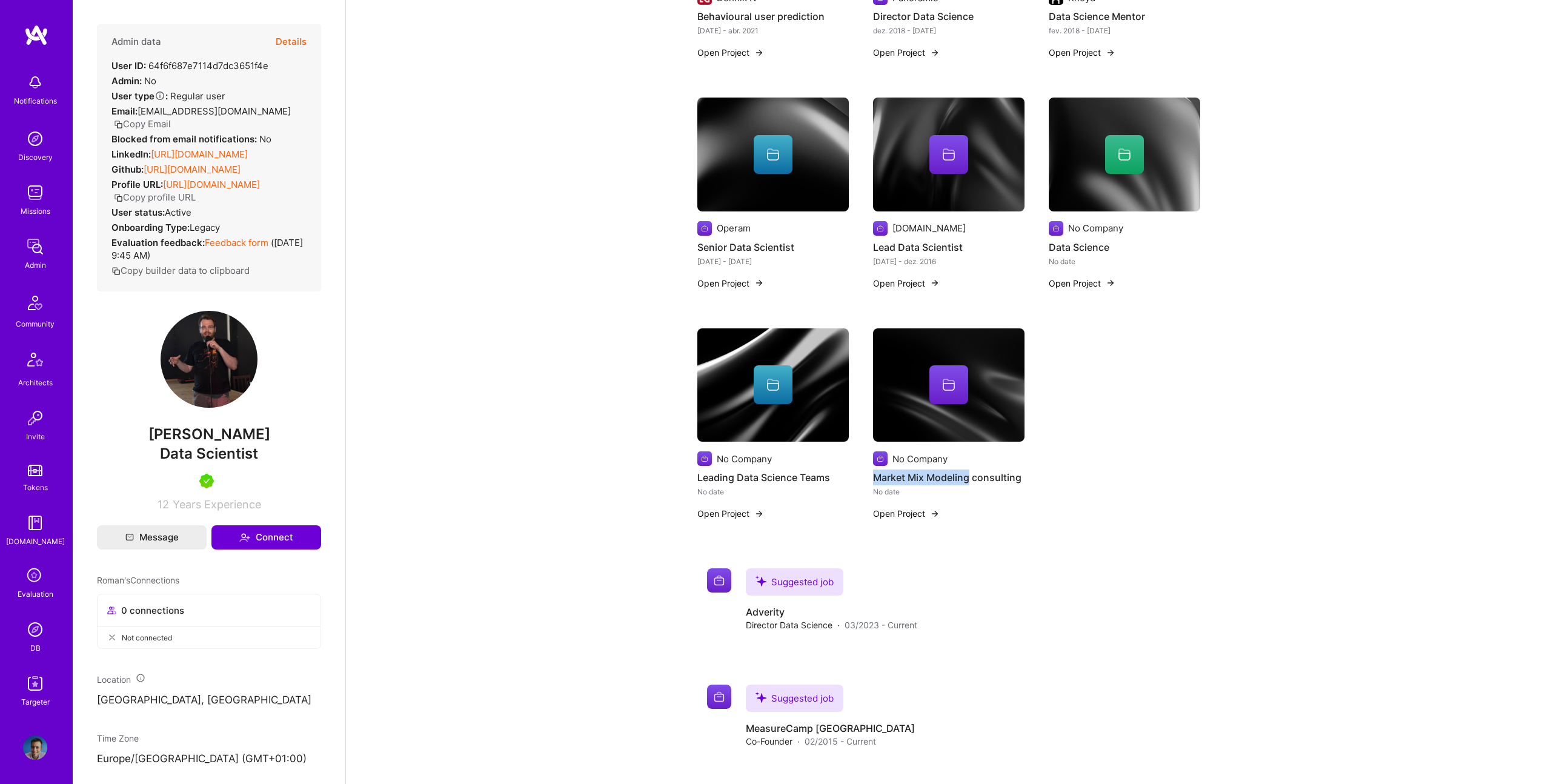
drag, startPoint x: 861, startPoint y: 474, endPoint x: 974, endPoint y: 479, distance: 113.1
click at [974, 479] on div "Banalytics Data Engineering Consulting dez. 2022 - Present Open Project Adverit…" at bounding box center [949, 85] width 503 height 898
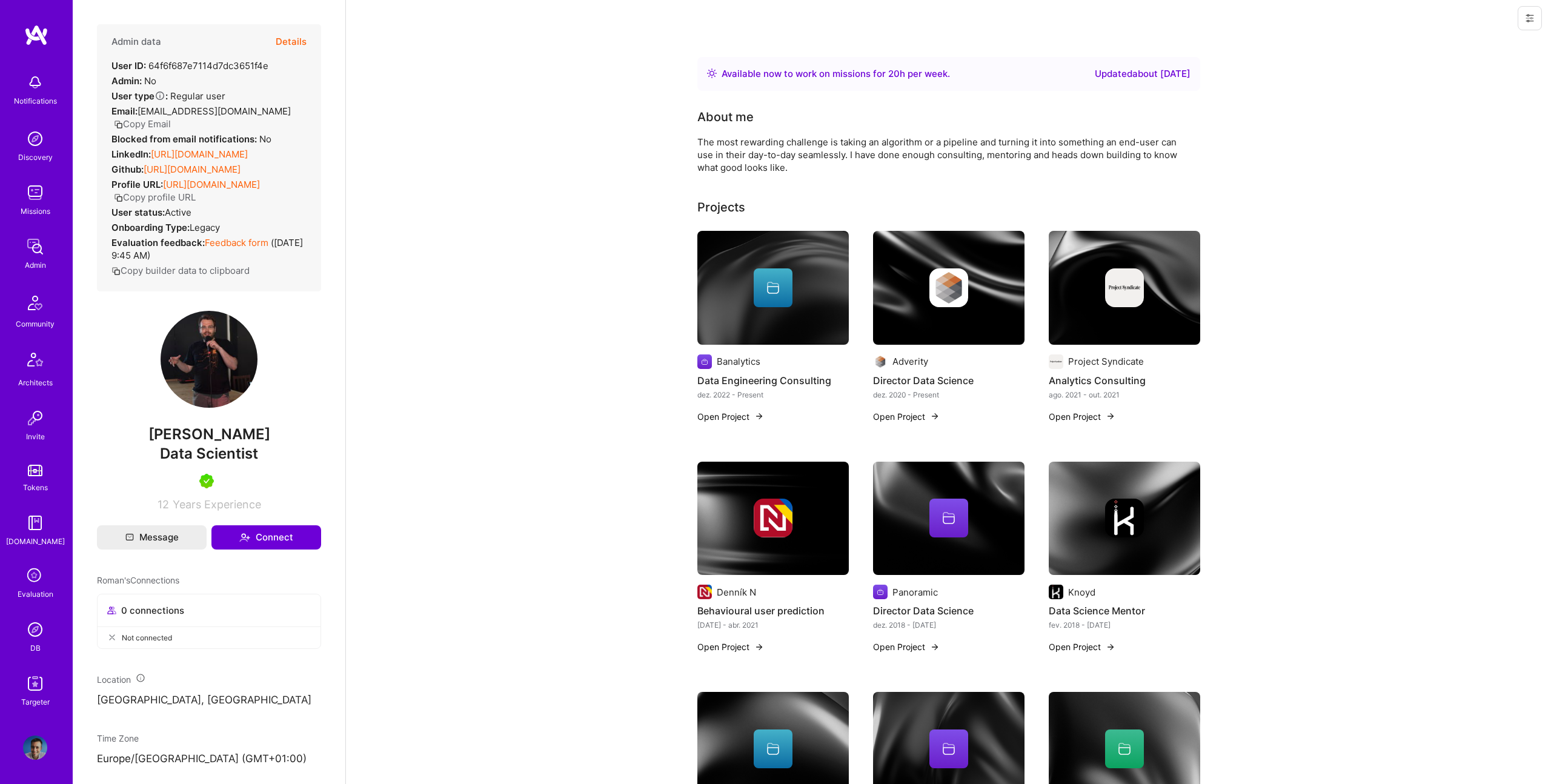
scroll to position [0, 0]
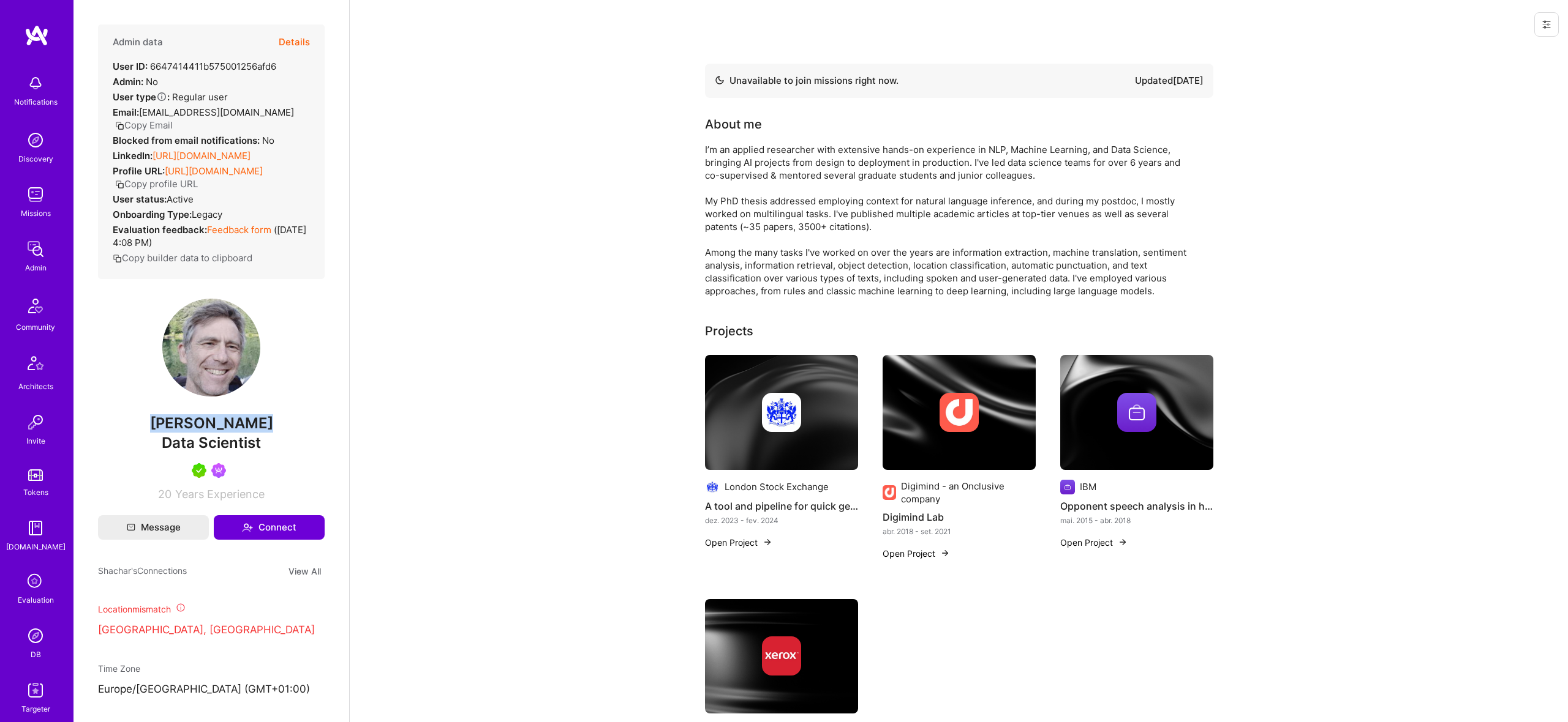
drag, startPoint x: 0, startPoint y: 0, endPoint x: 164, endPoint y: 456, distance: 484.6
click at [199, 432] on span "[PERSON_NAME]" at bounding box center [211, 424] width 227 height 18
click at [291, 43] on button "Details" at bounding box center [294, 43] width 31 height 36
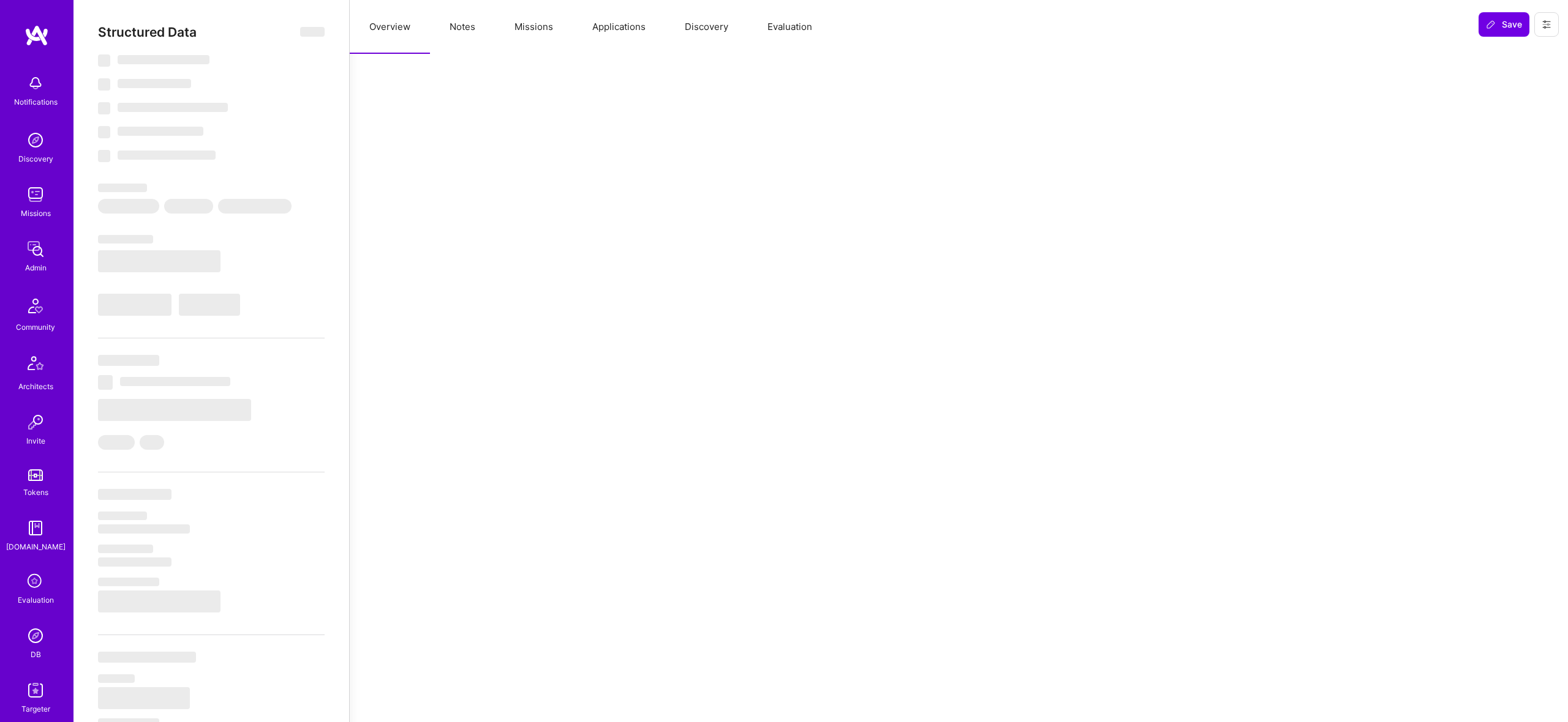
click at [472, 14] on button "Notes" at bounding box center [462, 26] width 65 height 54
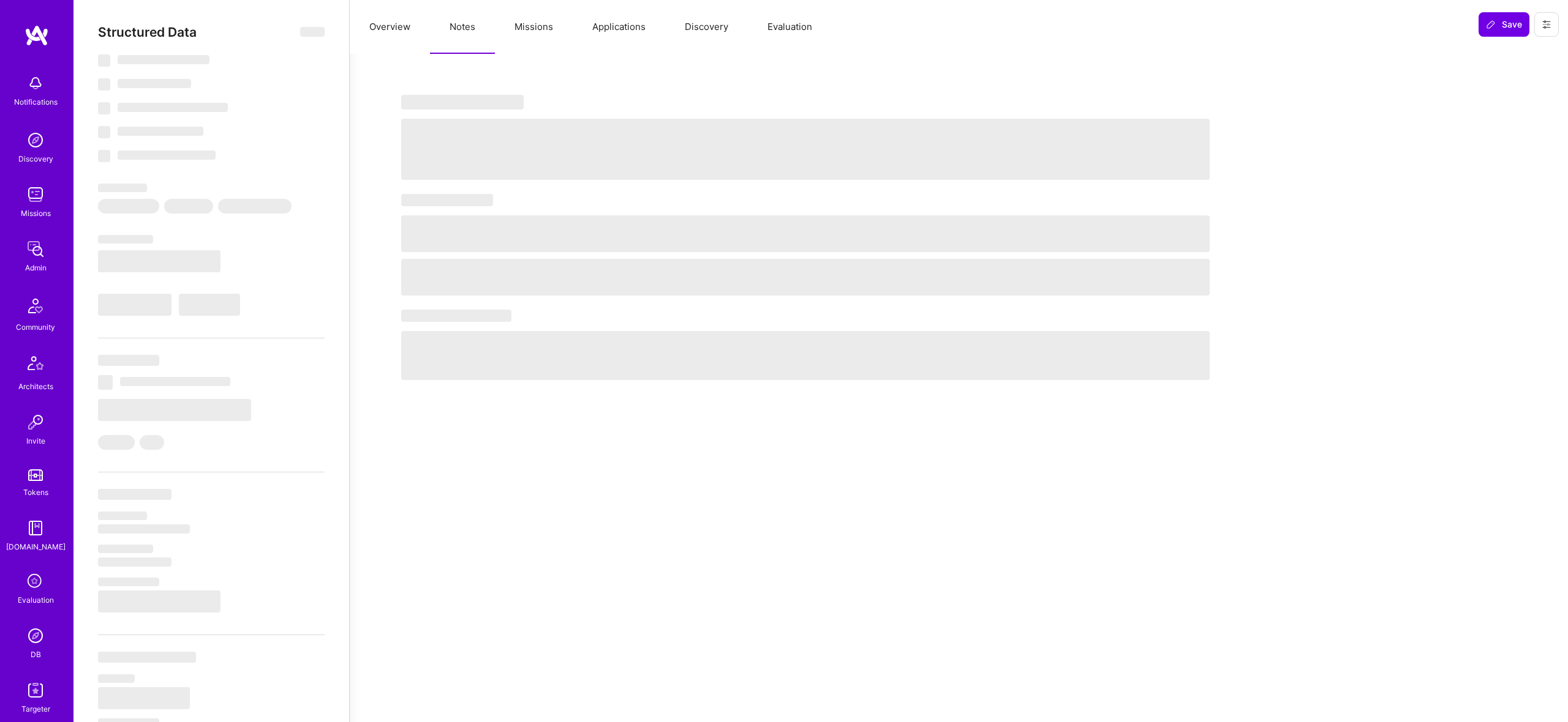
click at [528, 25] on button "Missions" at bounding box center [534, 26] width 78 height 54
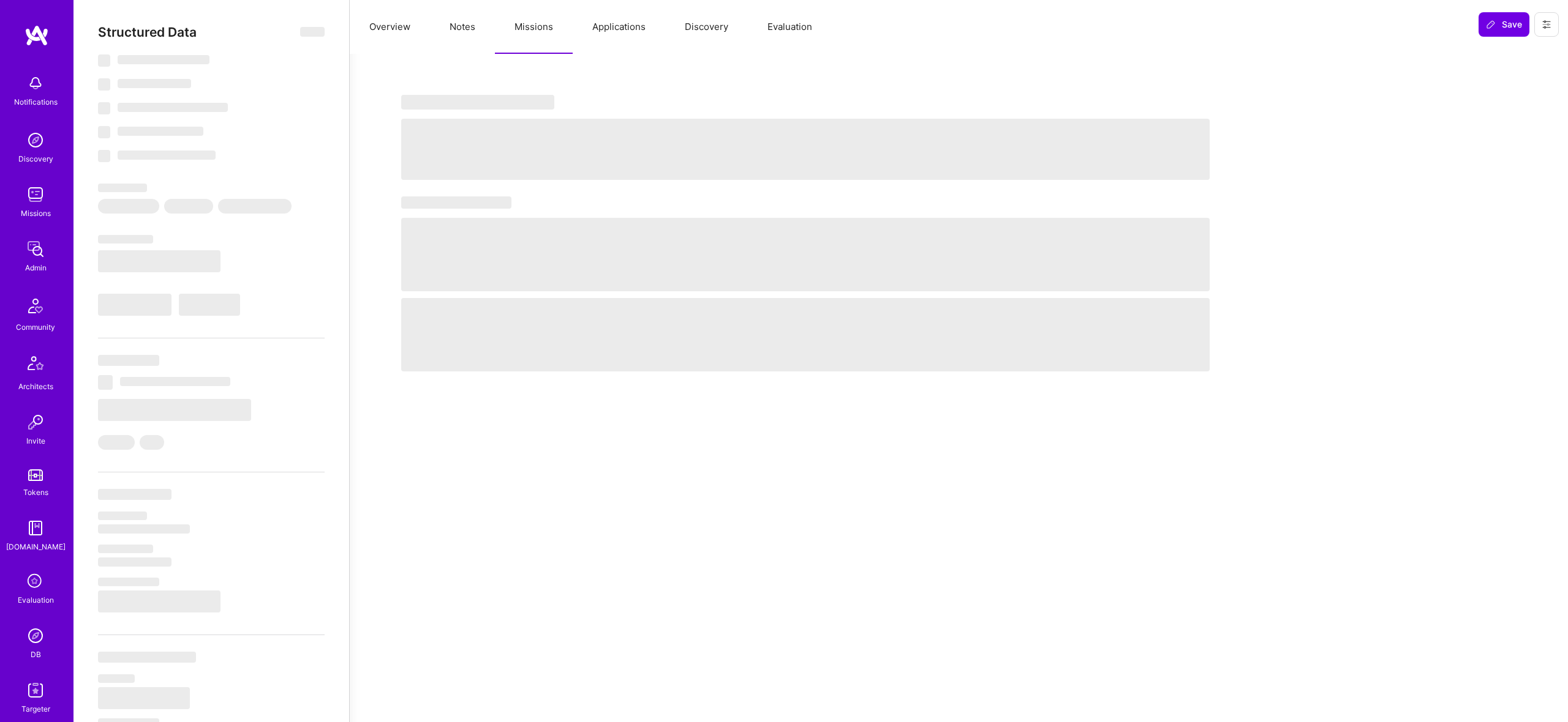
select select "Not Available"
select select "1 Month"
select select "5"
select select "7"
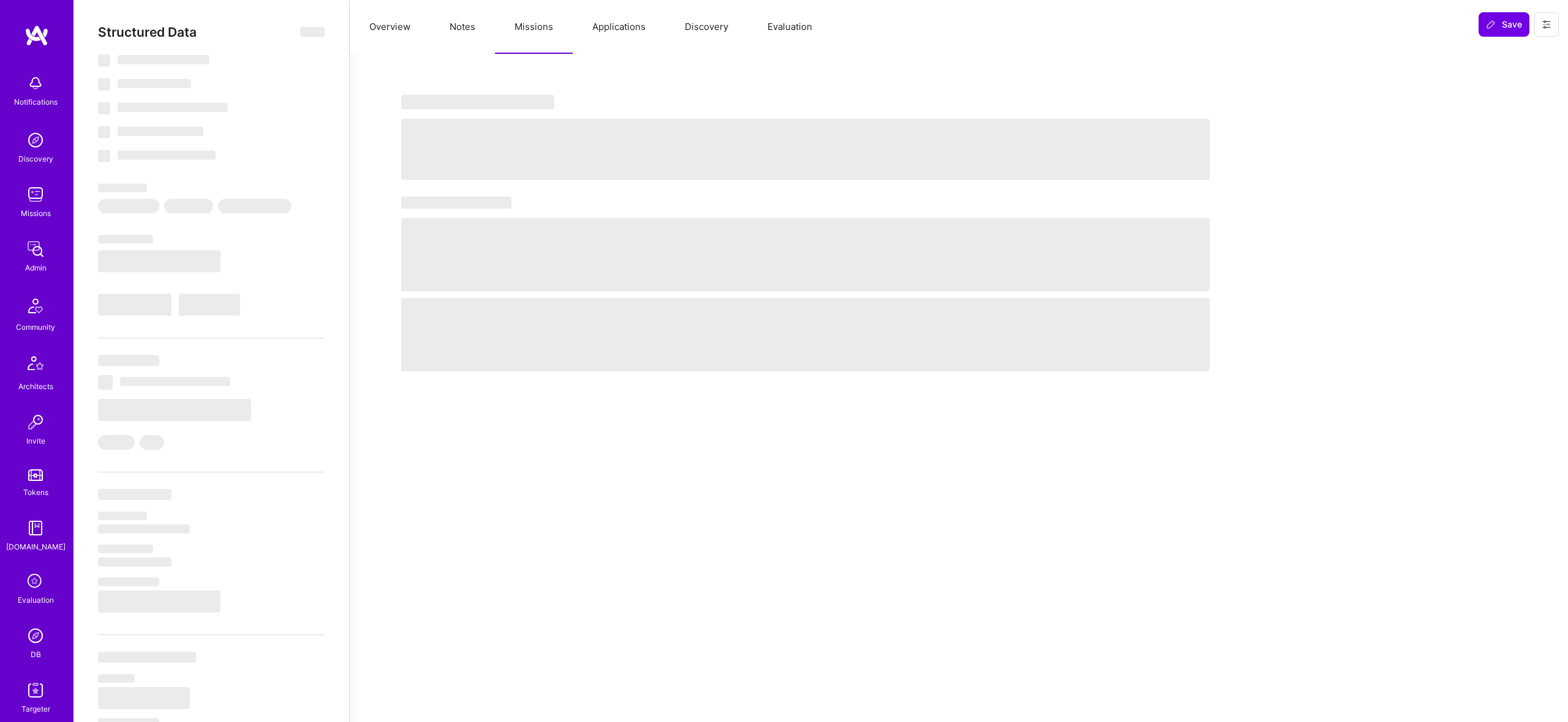
select select "7"
select select "FR"
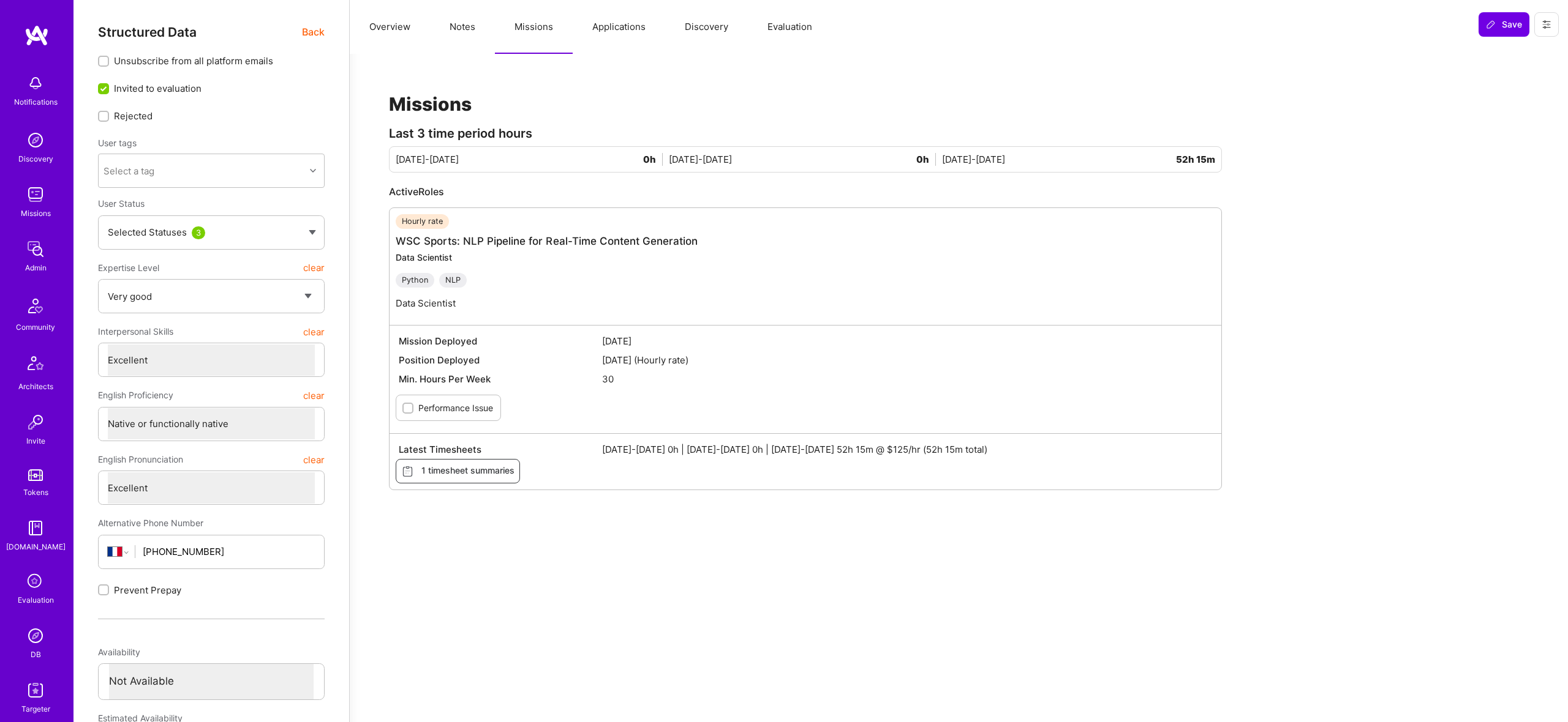
click at [399, 22] on button "Overview" at bounding box center [390, 26] width 80 height 54
